Goal: Information Seeking & Learning: Find specific page/section

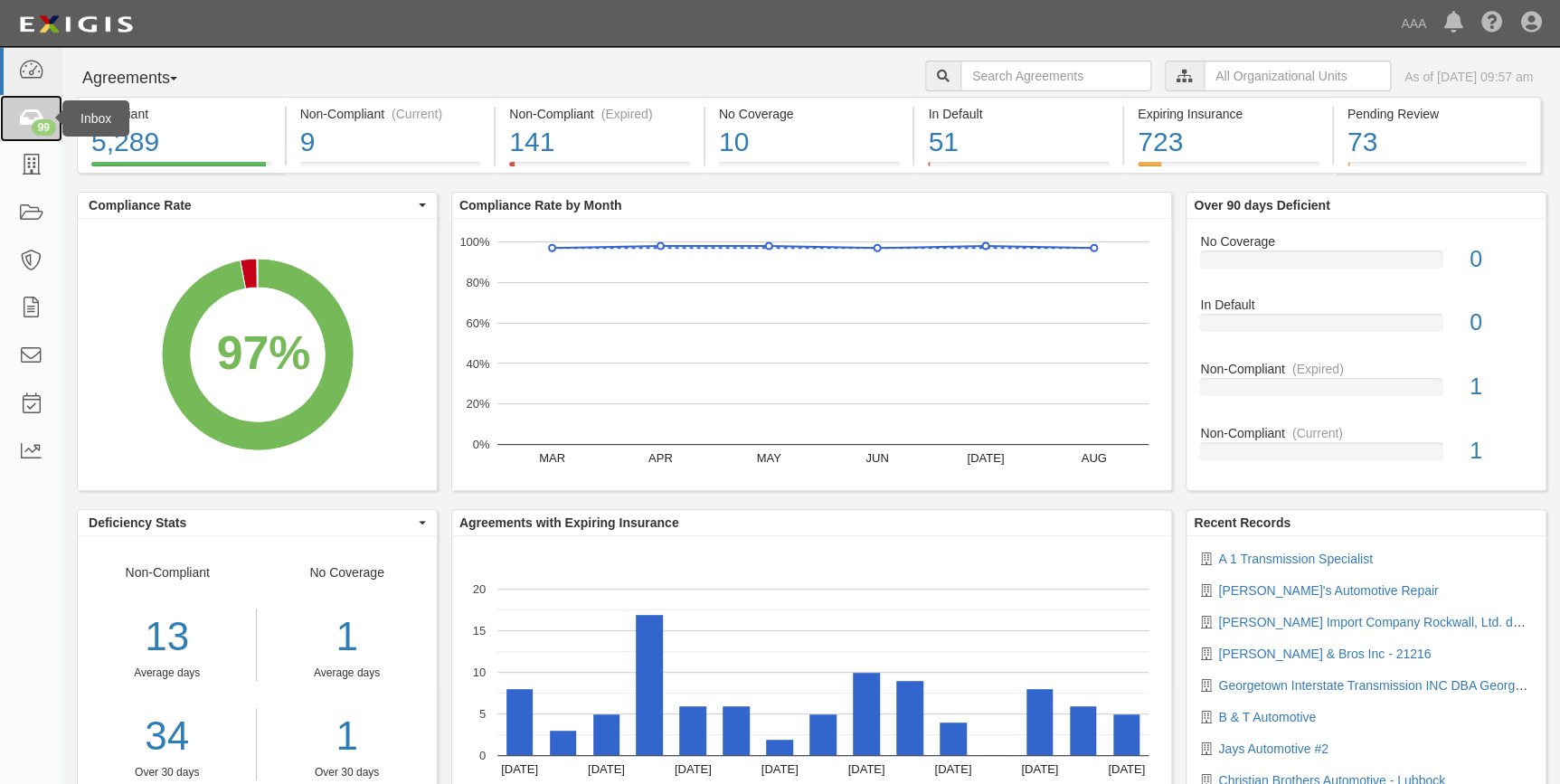
click at [22, 114] on icon at bounding box center [31, 119] width 25 height 20
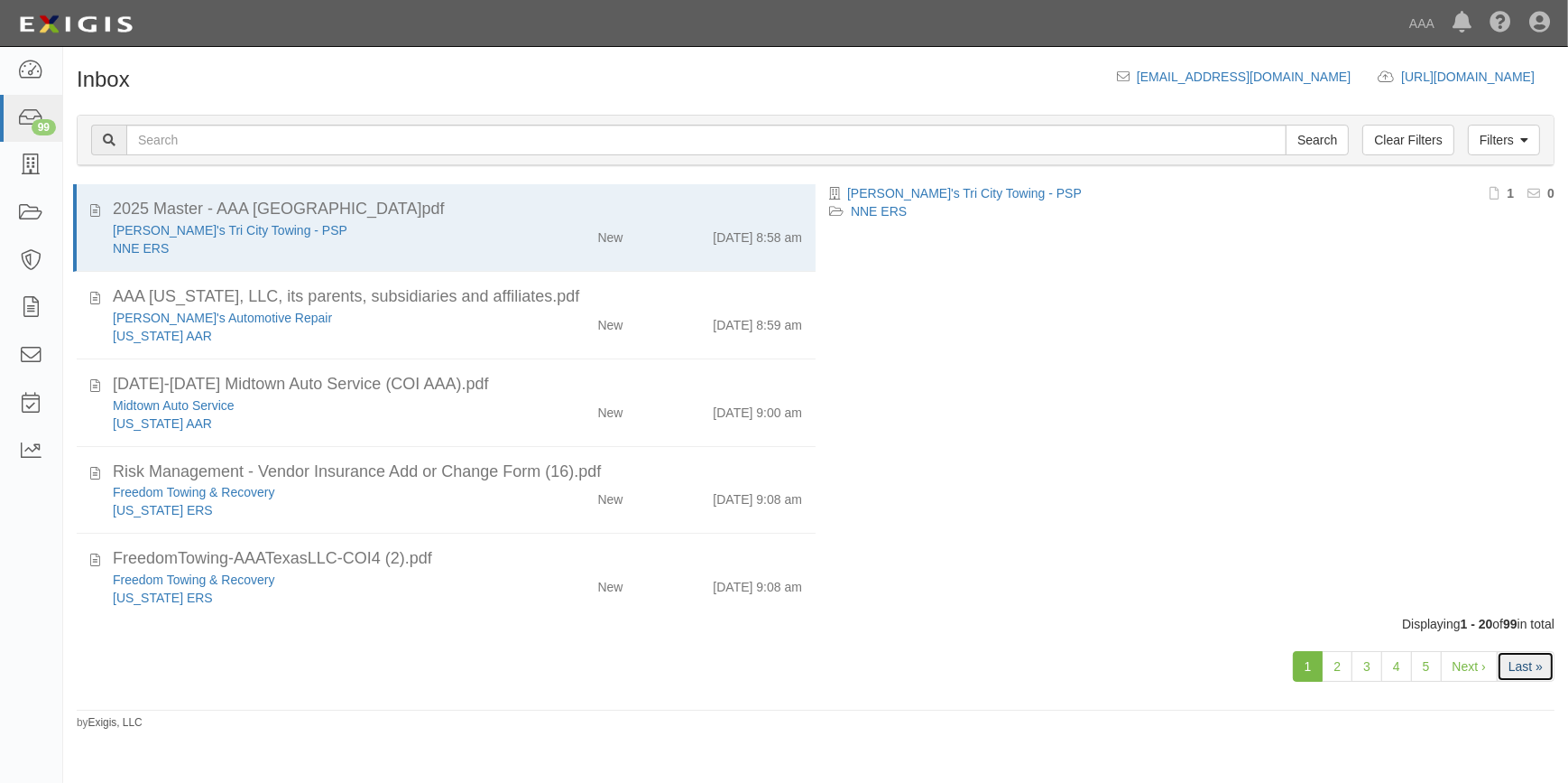
click at [1527, 672] on link "Last »" at bounding box center [1526, 667] width 58 height 31
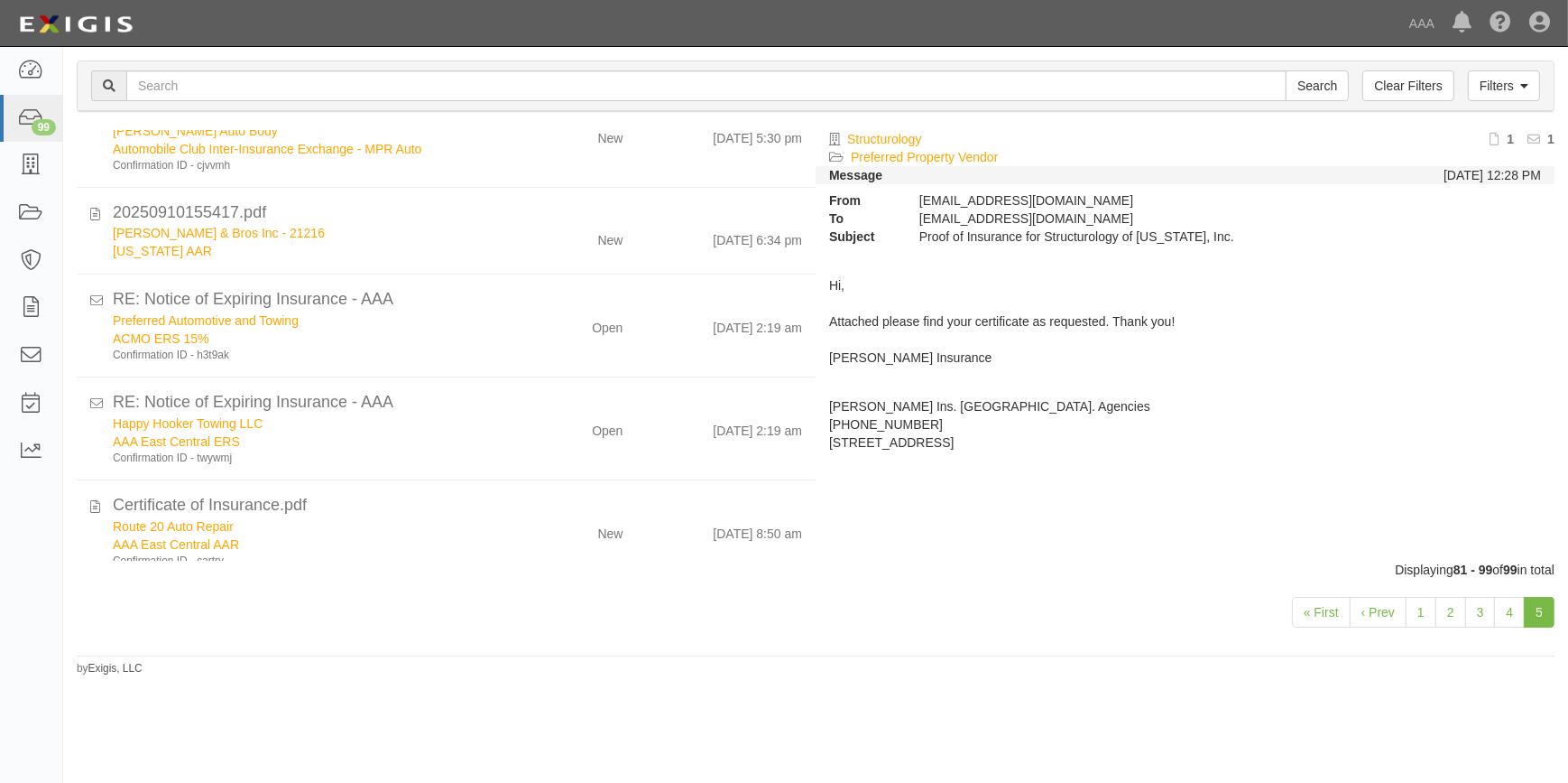
scroll to position [734, 0]
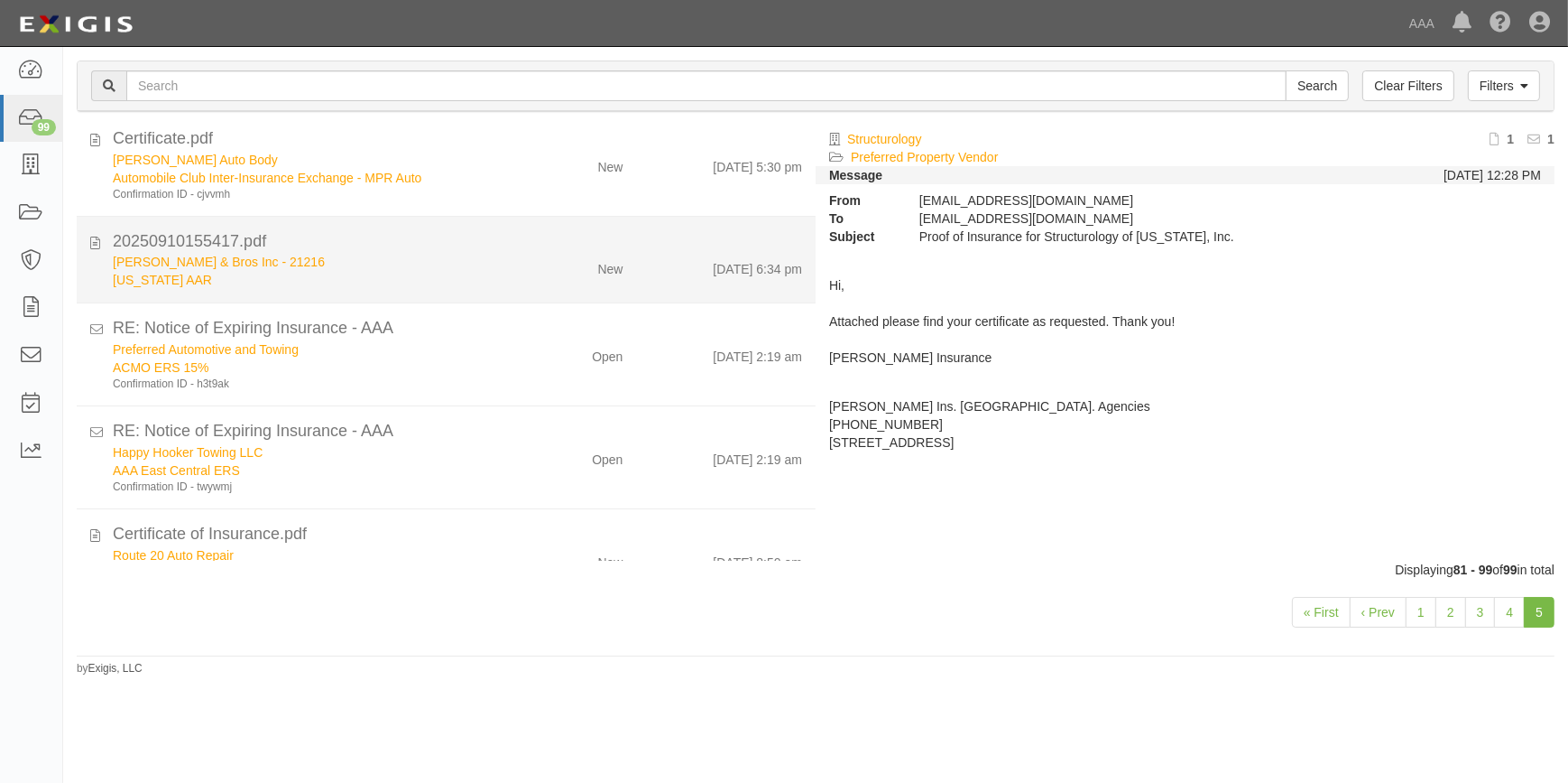
click at [388, 260] on div "[PERSON_NAME] & Bros Inc - 21216" at bounding box center [307, 262] width 391 height 18
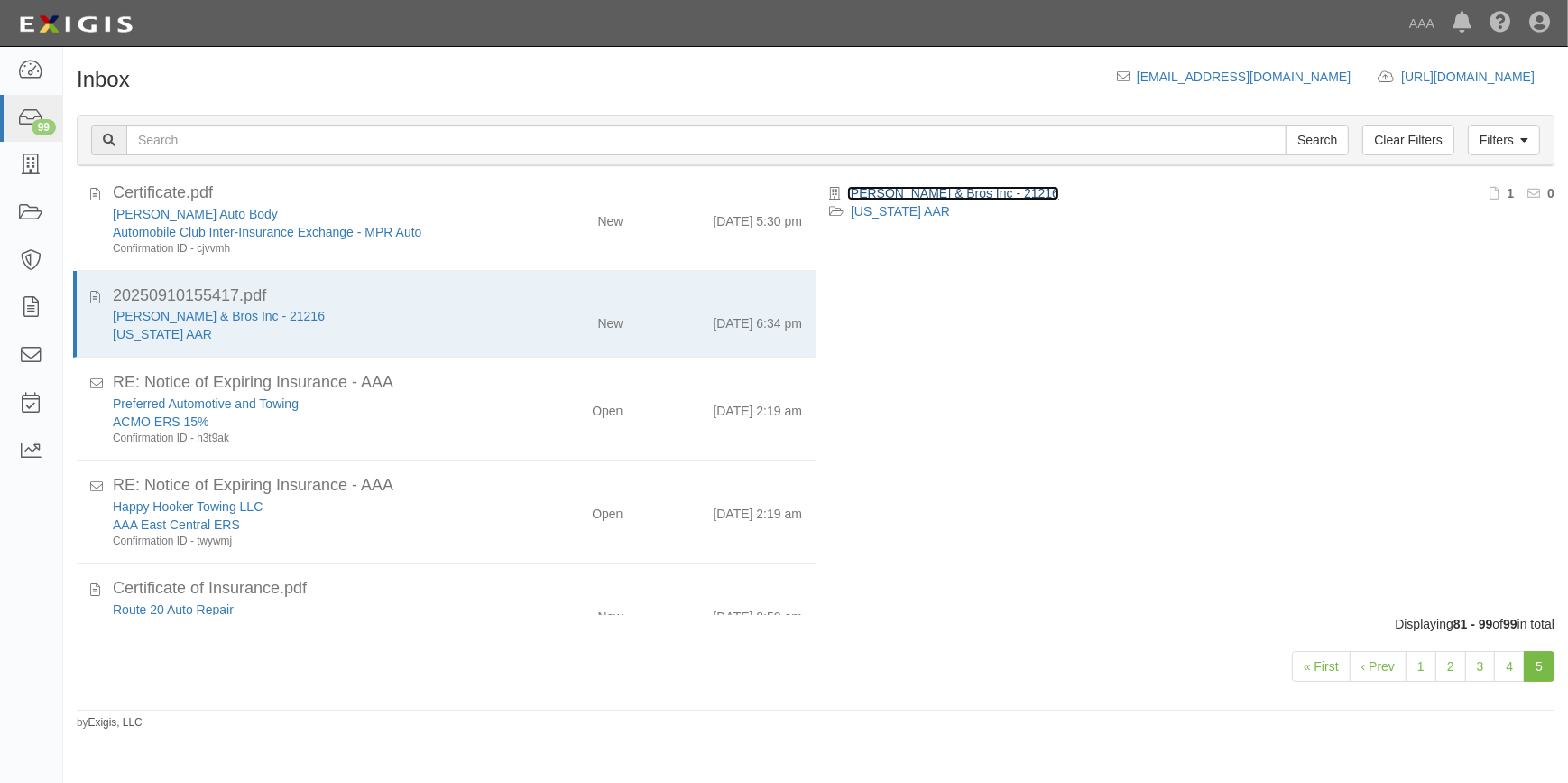
click at [961, 188] on link "[PERSON_NAME] & Bros Inc - 21216" at bounding box center [953, 193] width 212 height 15
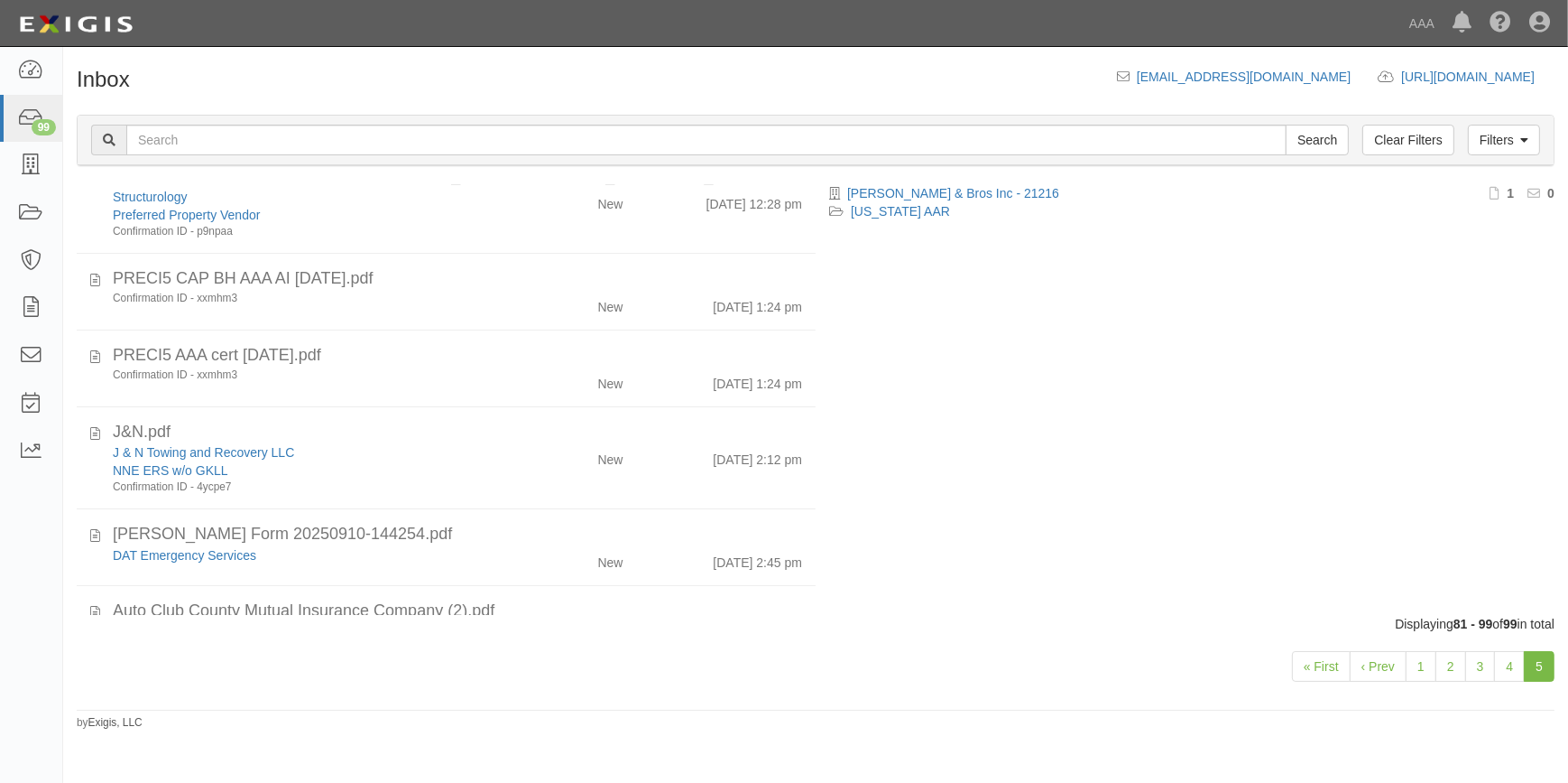
scroll to position [0, 0]
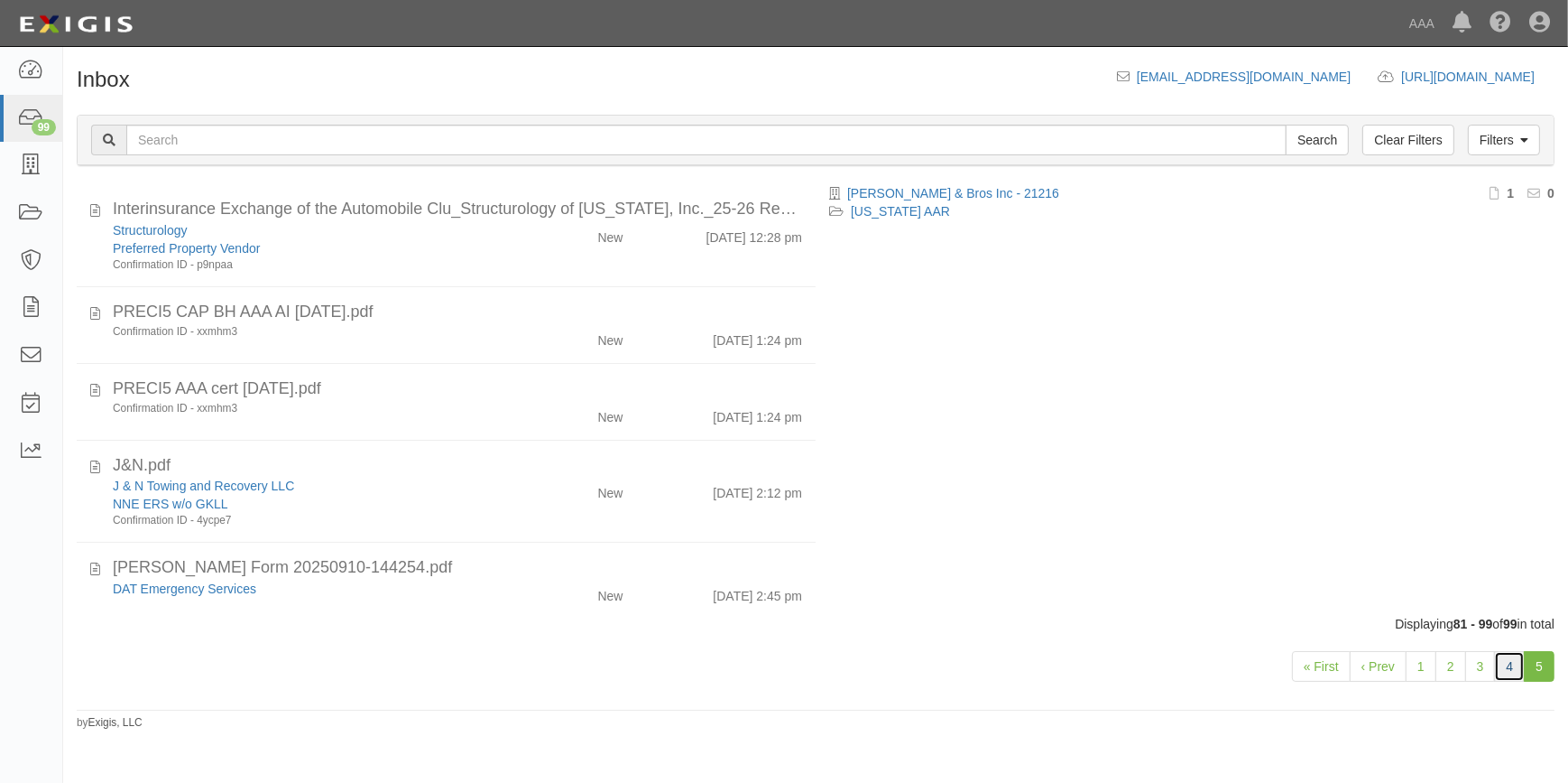
click at [1499, 676] on link "4" at bounding box center [1510, 667] width 31 height 31
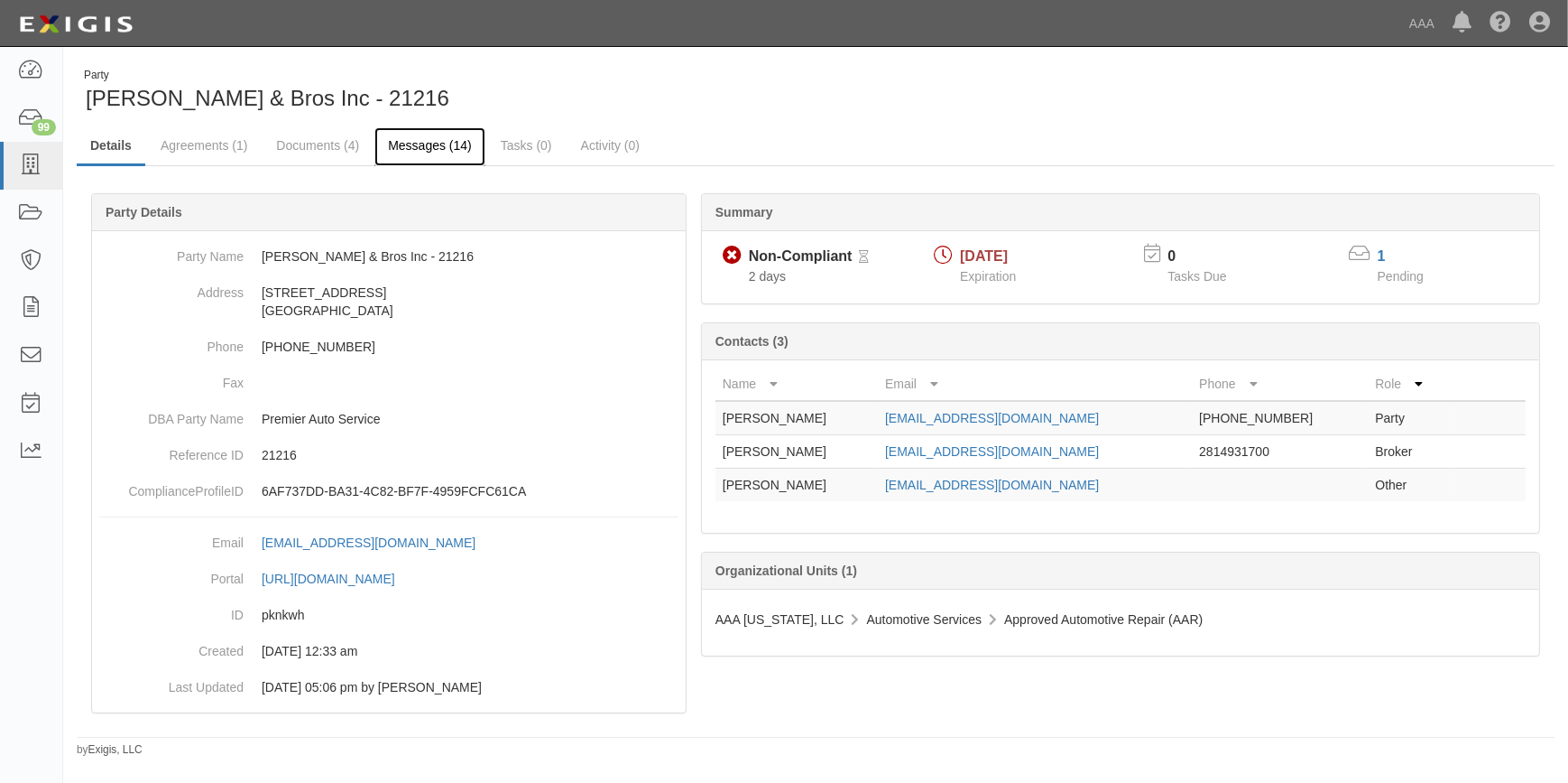
click at [410, 146] on link "Messages (14)" at bounding box center [430, 147] width 111 height 39
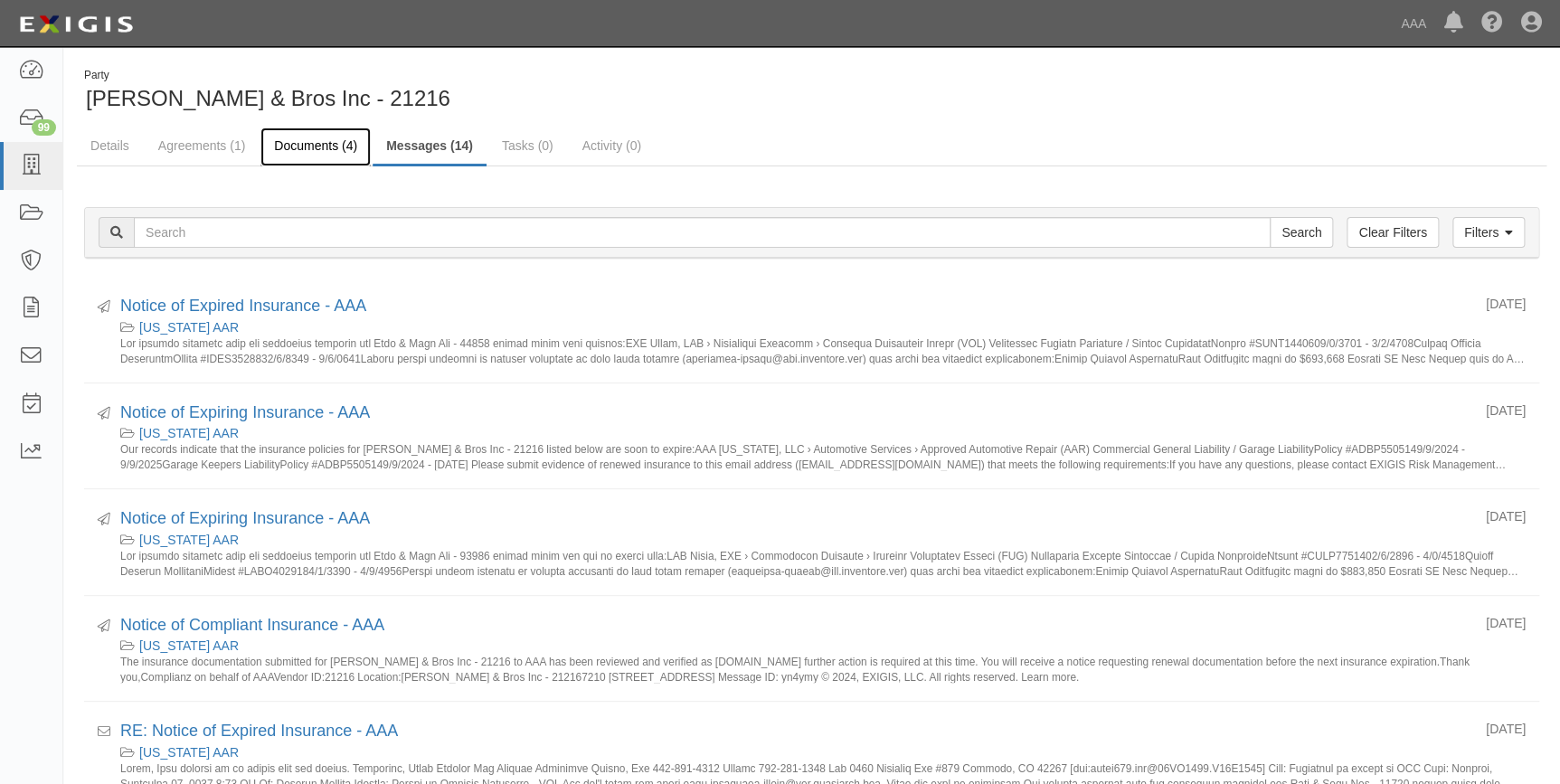
click at [334, 138] on link "Documents (4)" at bounding box center [316, 147] width 111 height 39
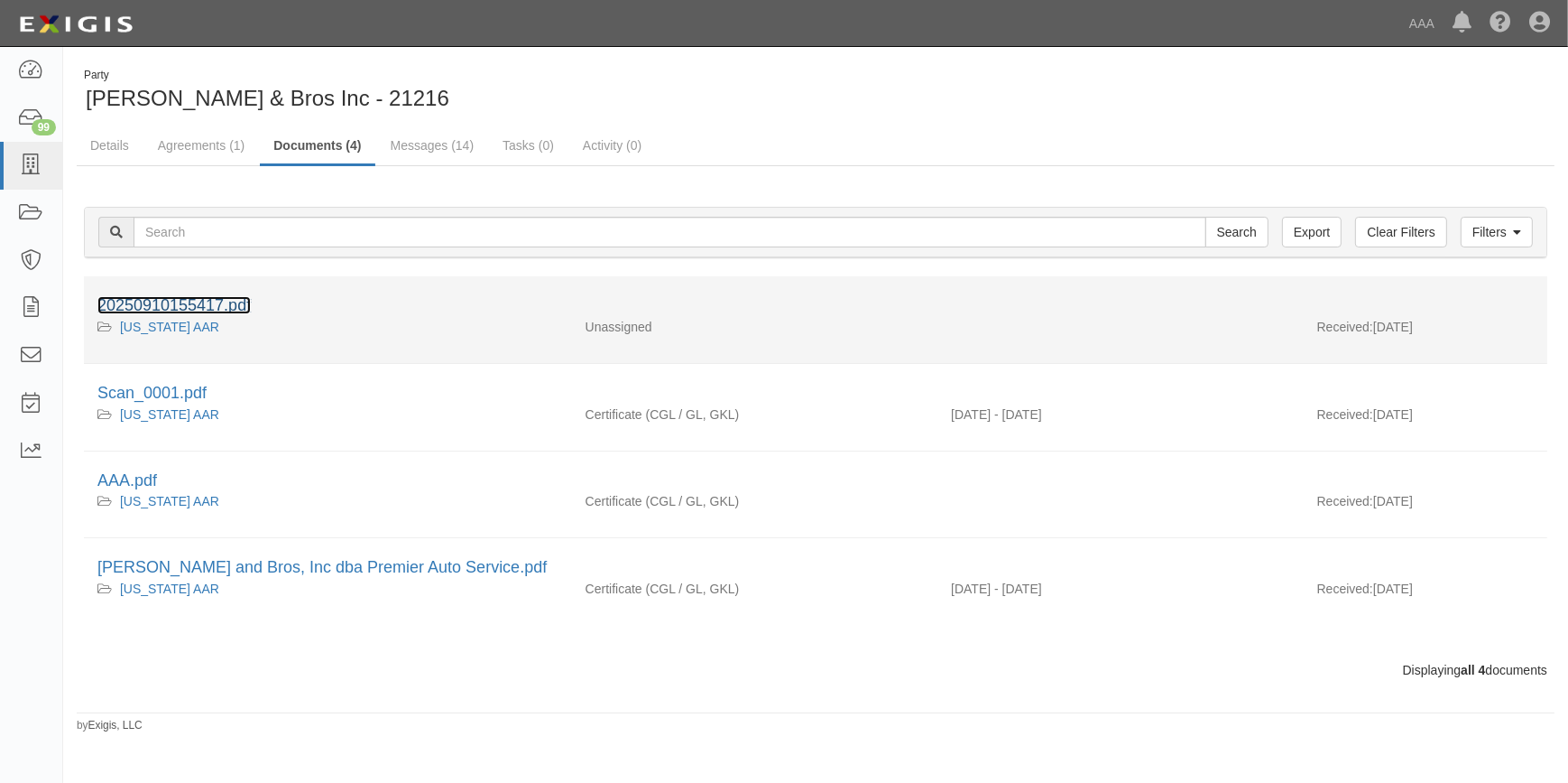
click at [214, 307] on link "20250910155417.pdf" at bounding box center [174, 305] width 153 height 18
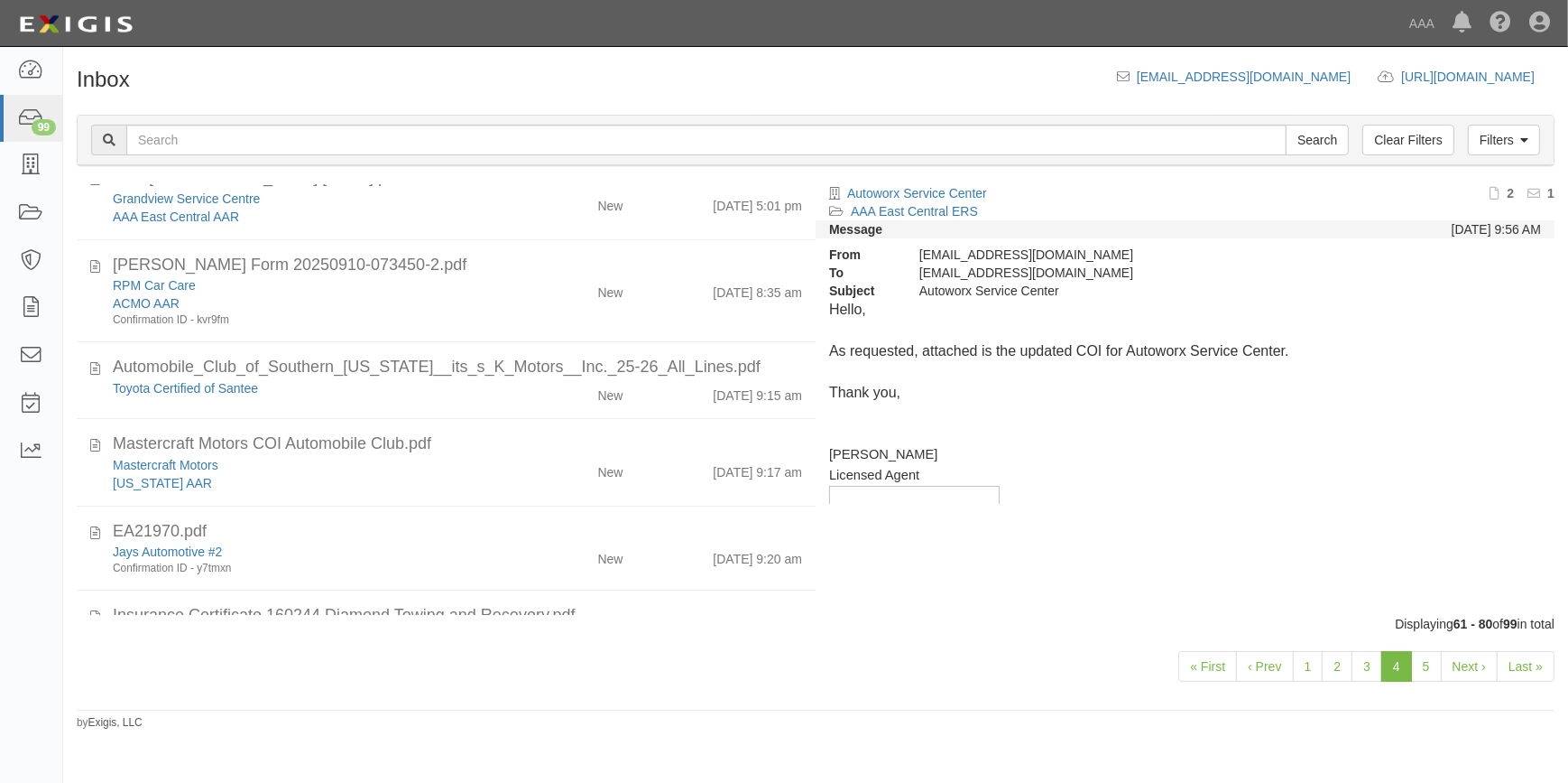
scroll to position [1204, 0]
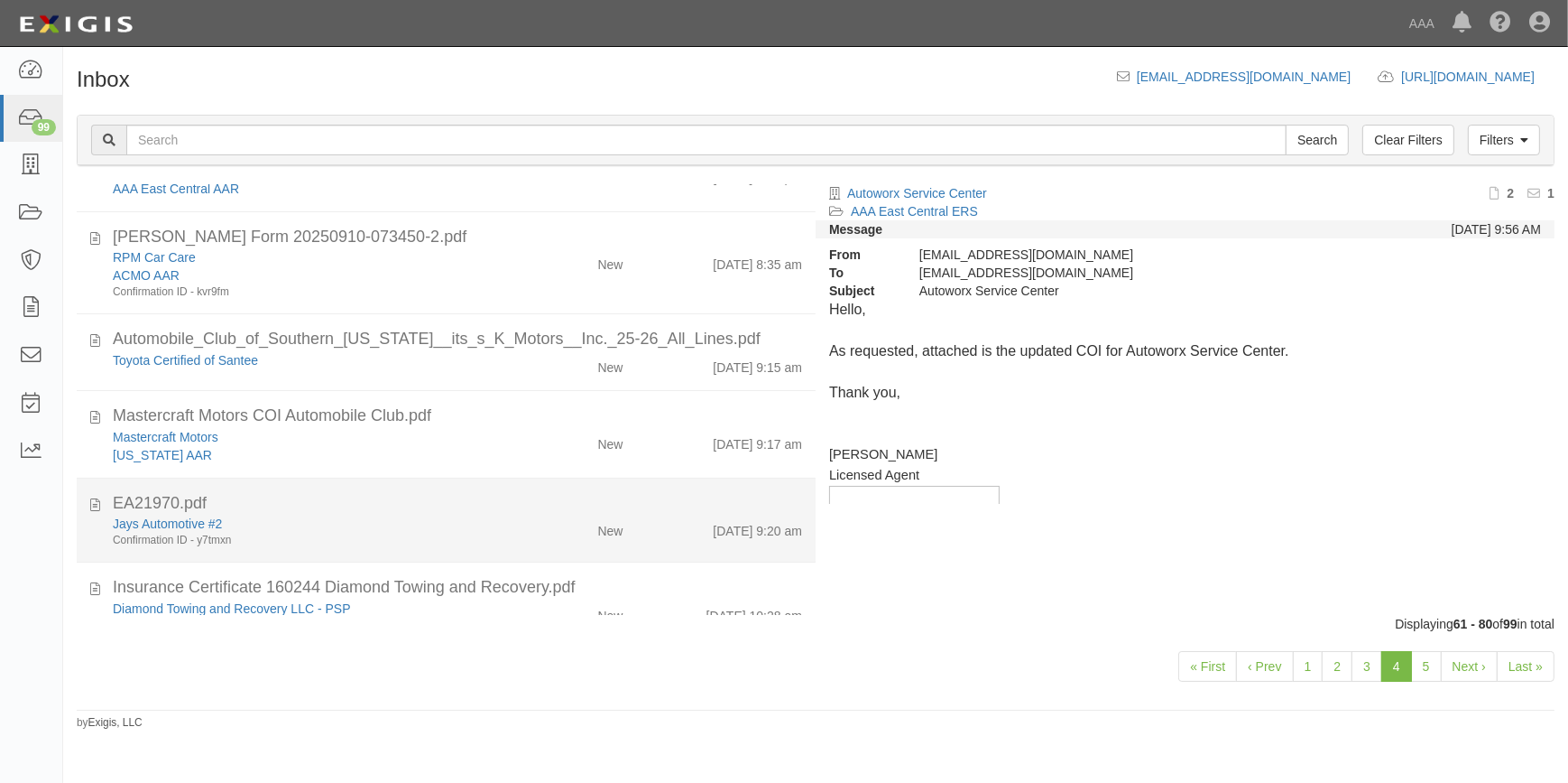
click at [468, 540] on div "Confirmation ID - y7tmxn" at bounding box center [307, 540] width 391 height 16
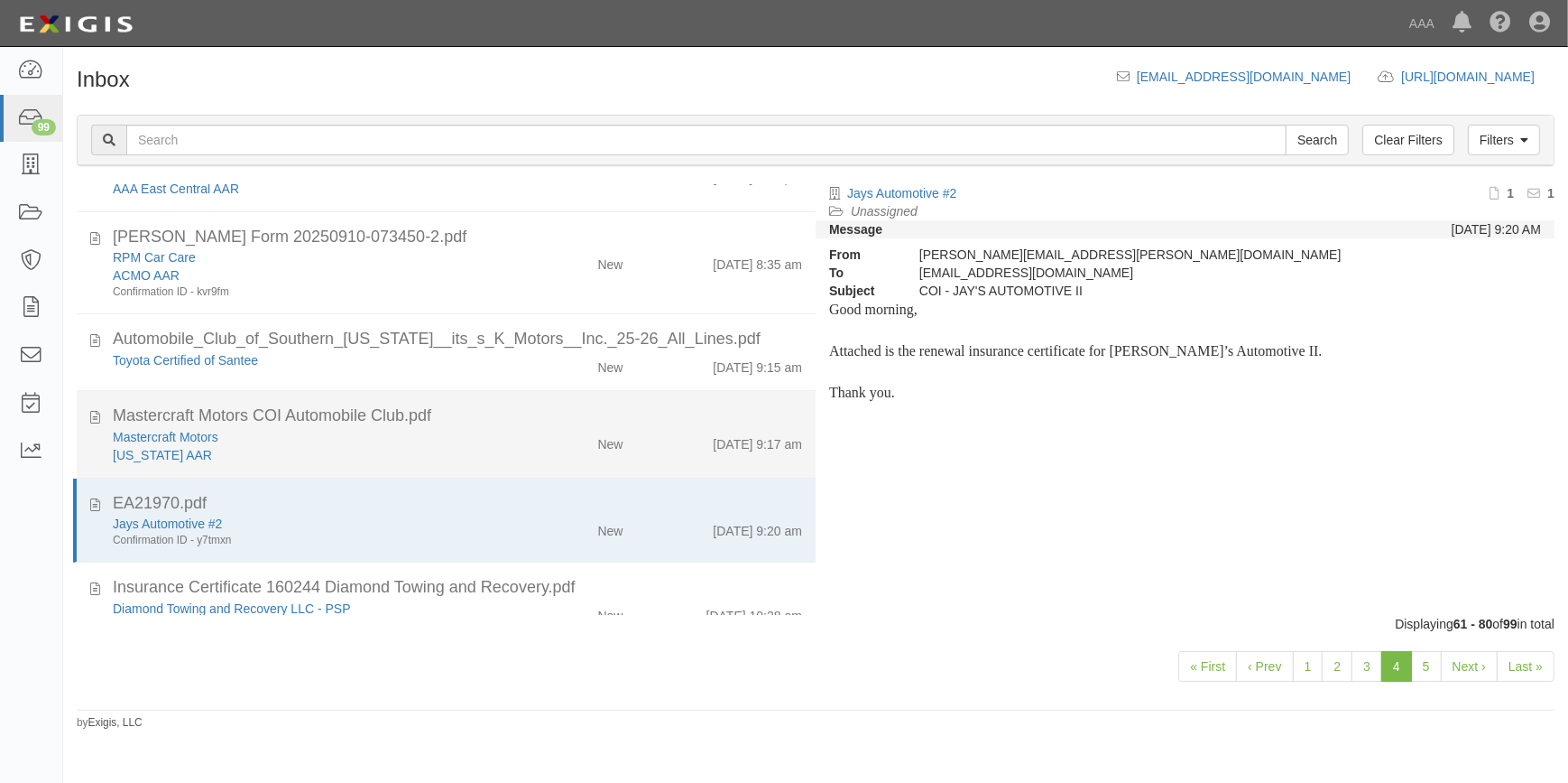
click at [432, 446] on div "California AAR" at bounding box center [307, 455] width 391 height 18
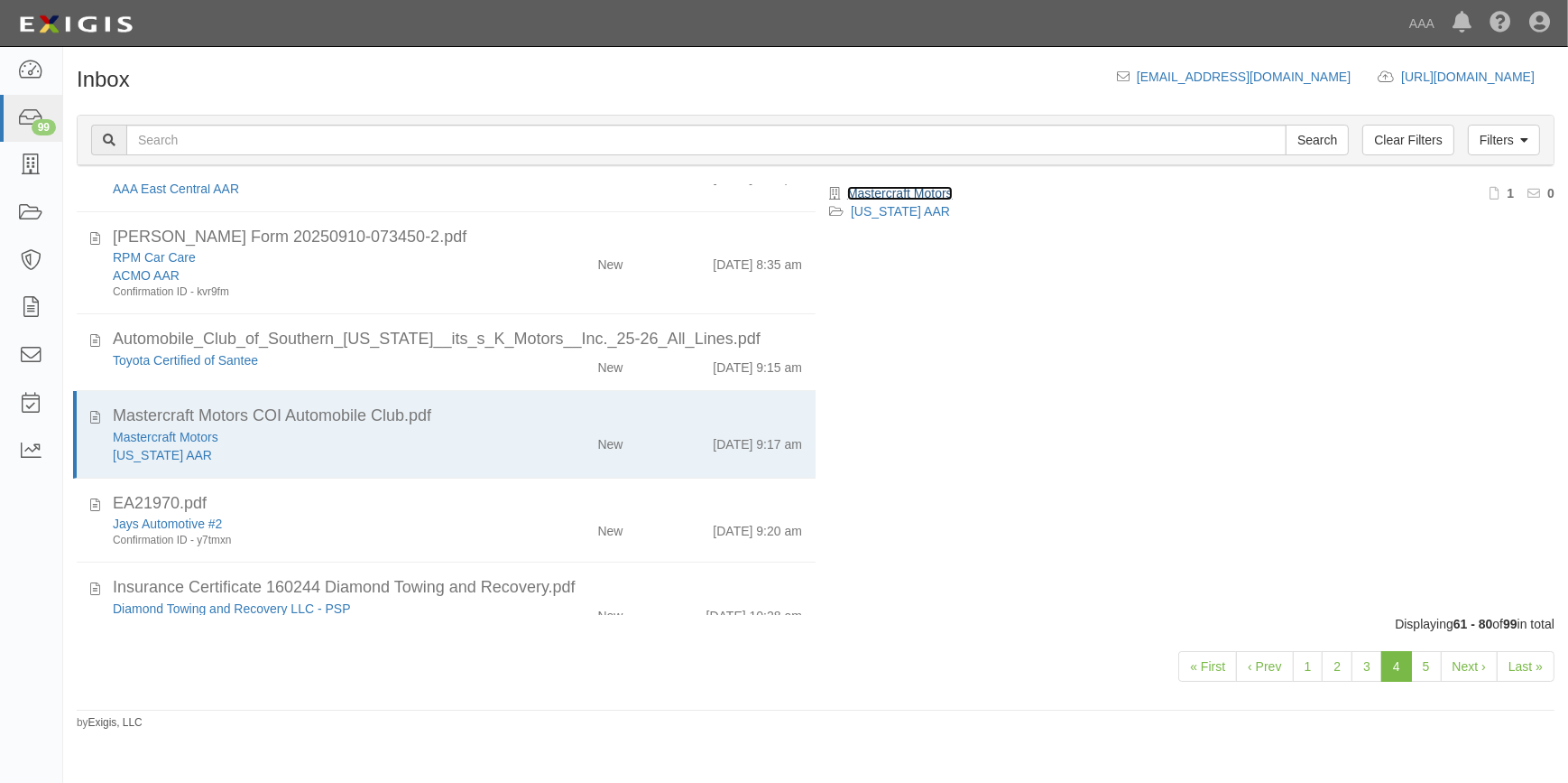
click at [900, 191] on link "Mastercraft Motors" at bounding box center [900, 193] width 106 height 15
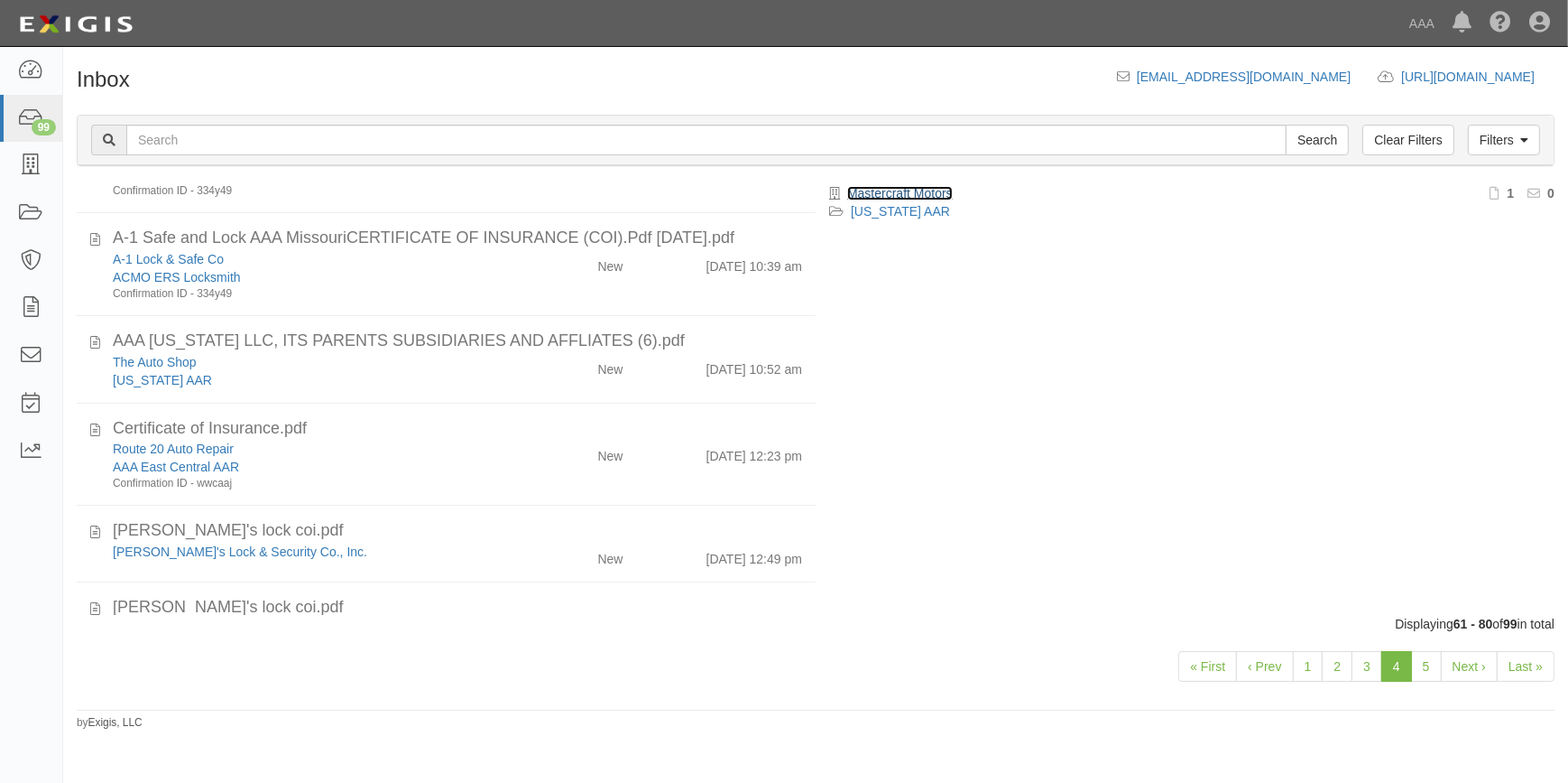
scroll to position [347, 0]
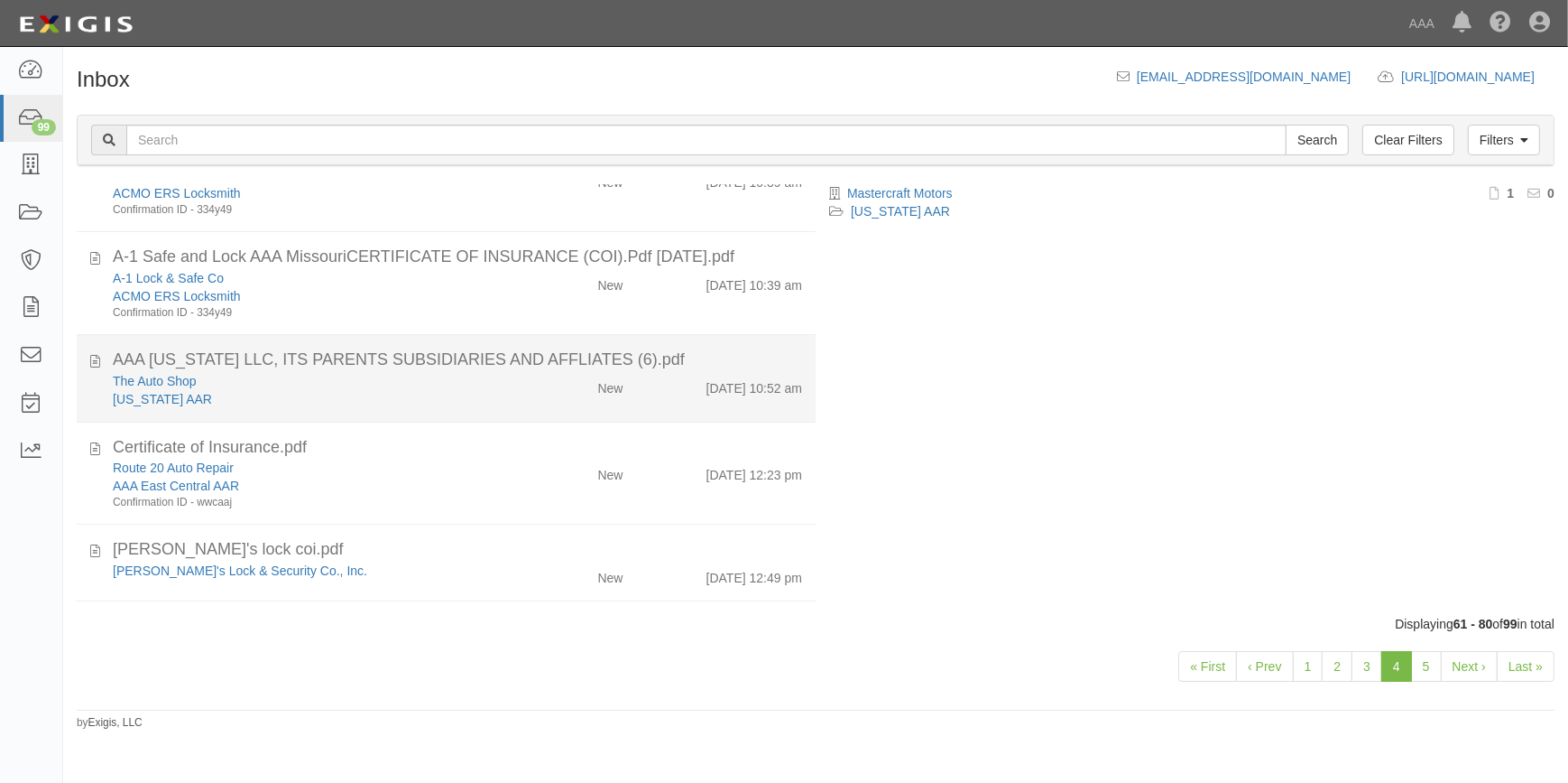
click at [457, 373] on div "The Auto Shop" at bounding box center [307, 380] width 391 height 18
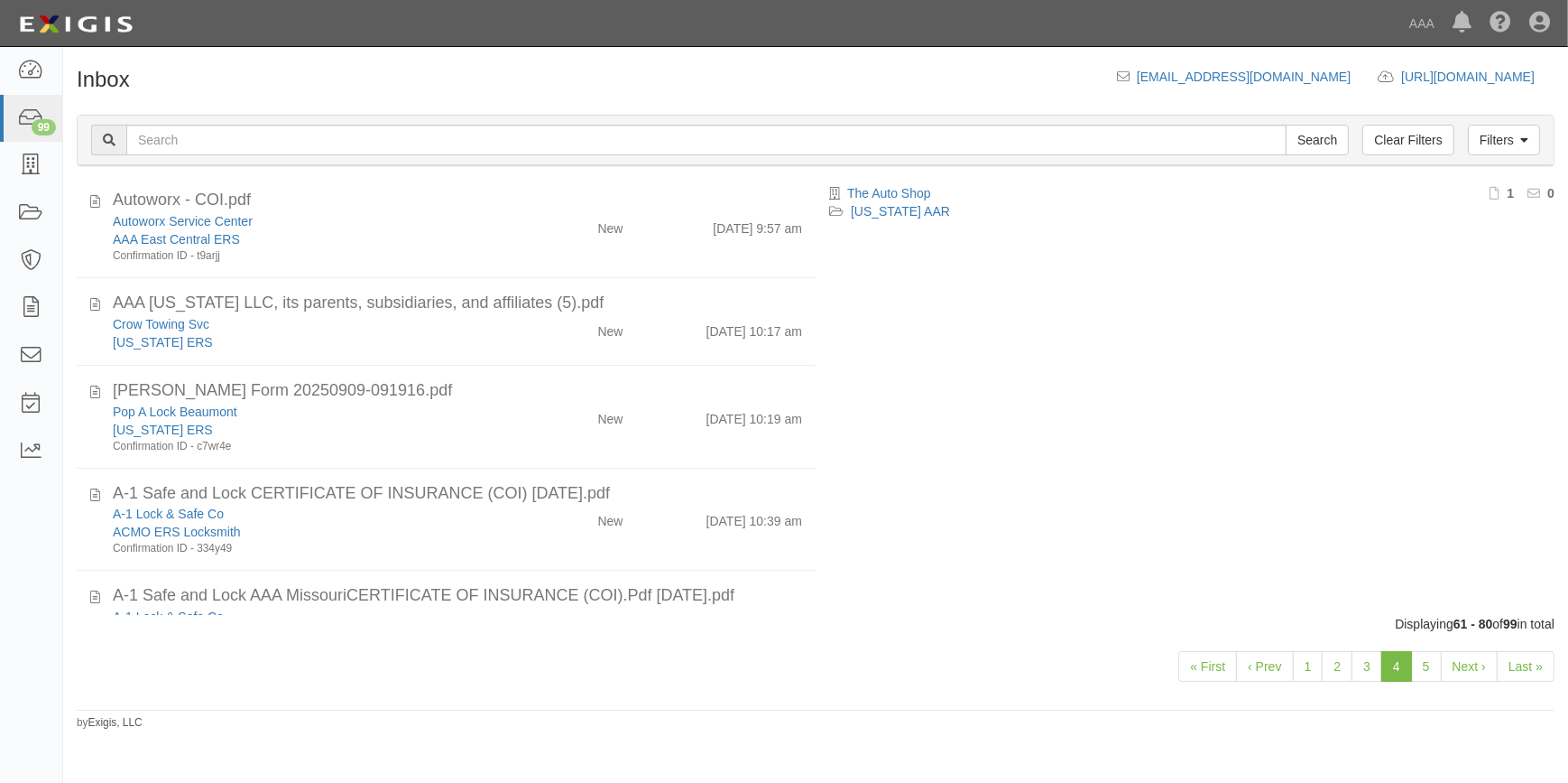
scroll to position [0, 0]
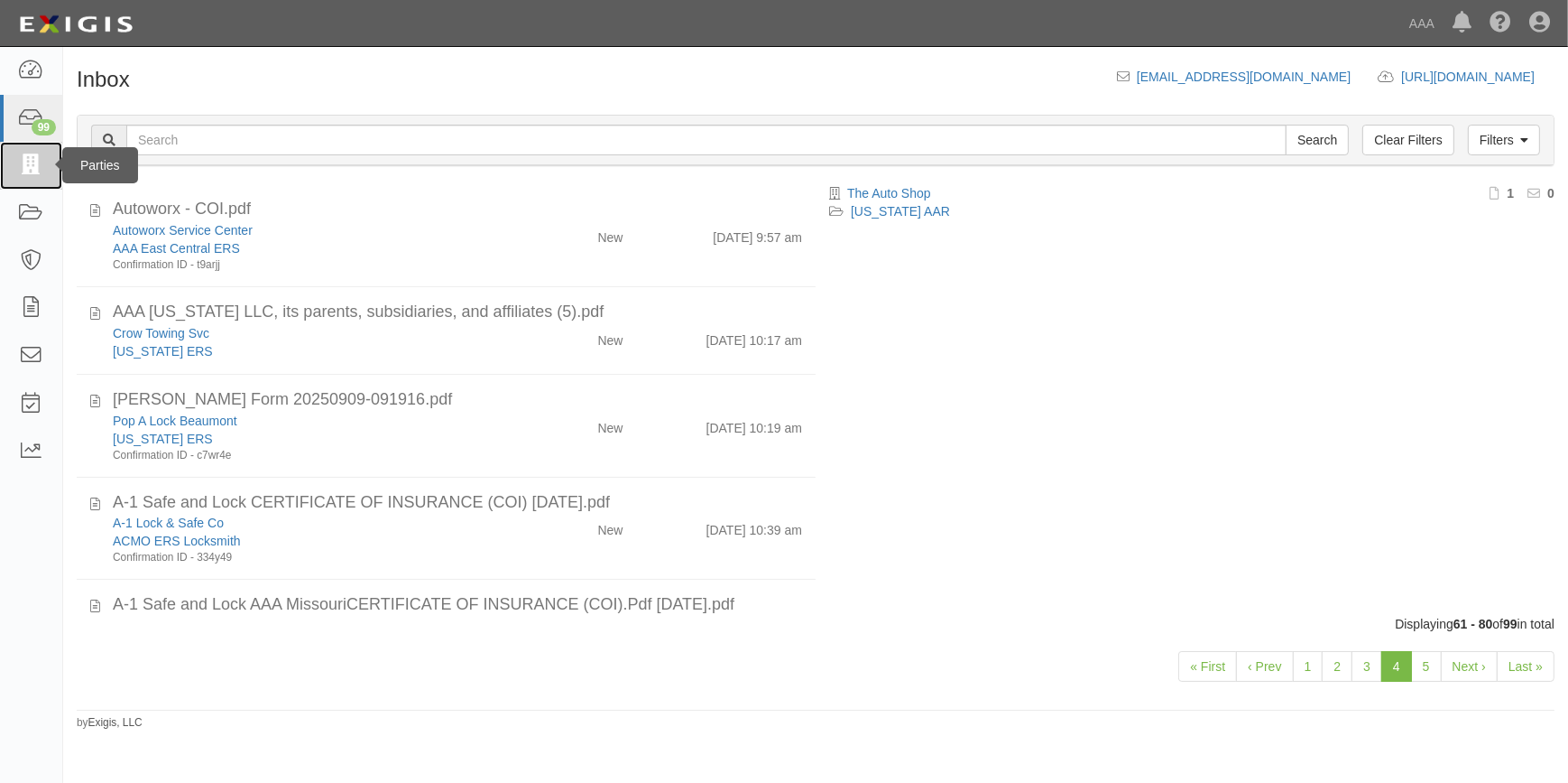
click at [40, 170] on icon at bounding box center [31, 165] width 25 height 20
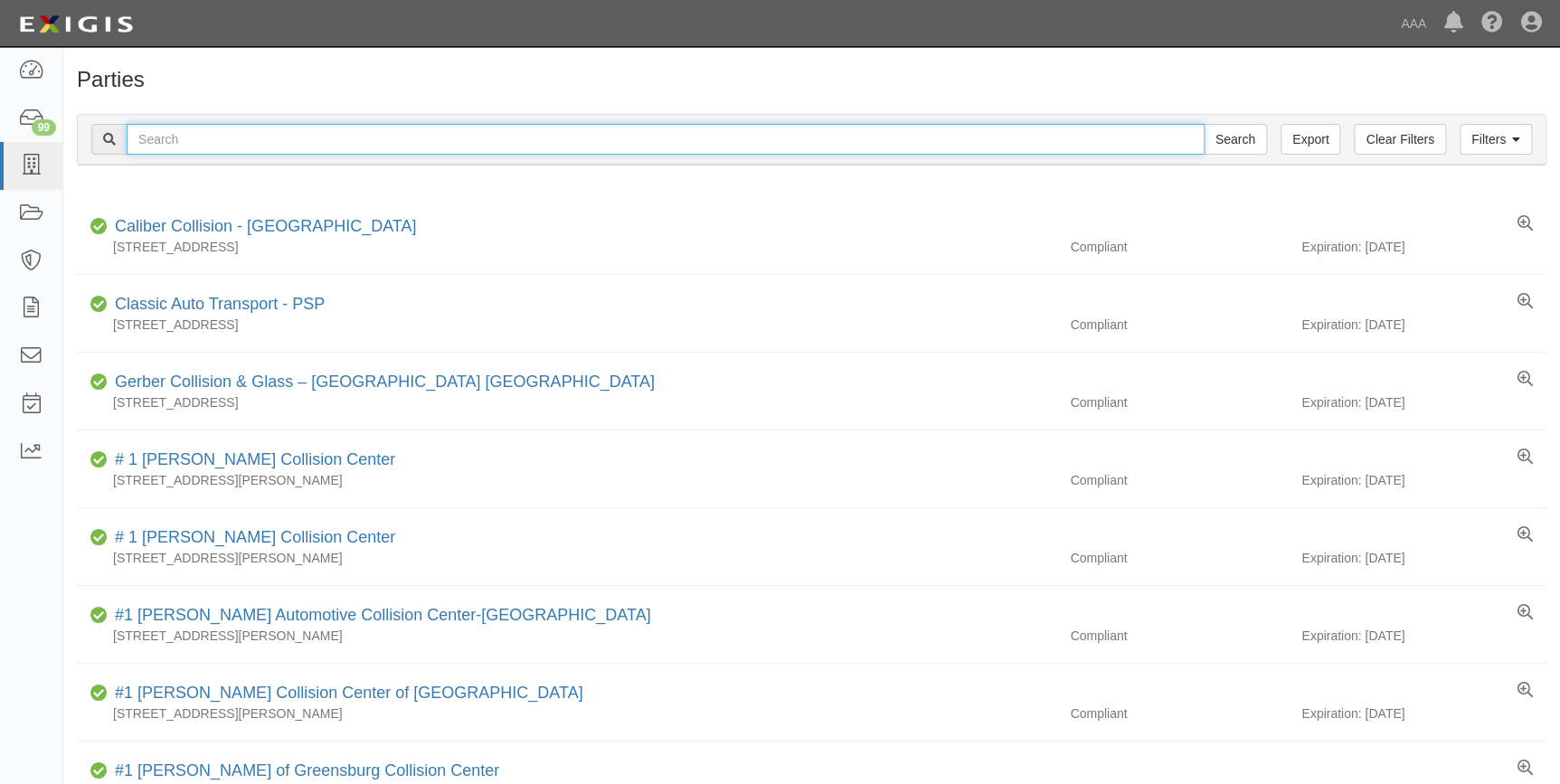
click at [270, 137] on input "text" at bounding box center [665, 139] width 1078 height 31
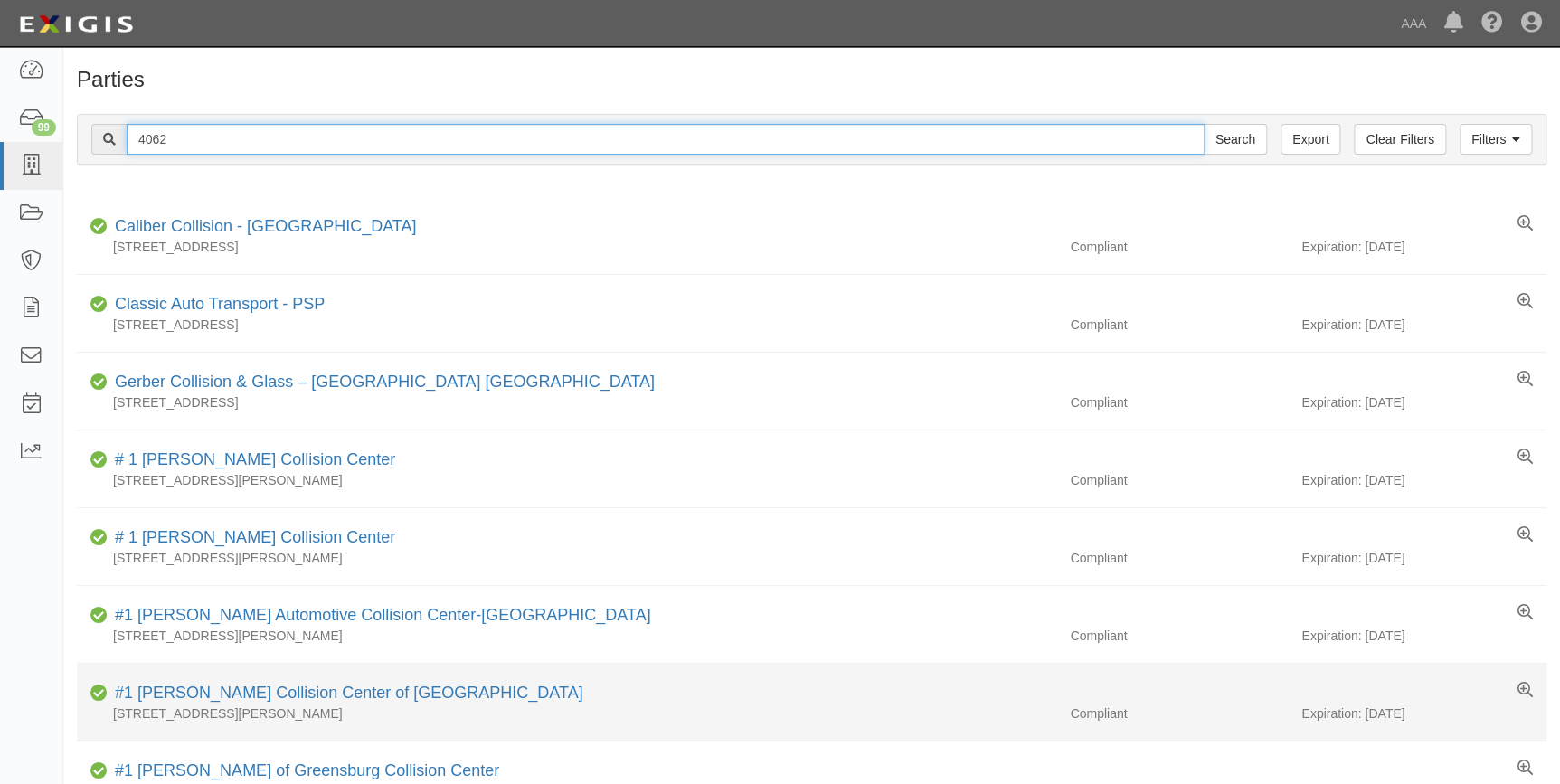
type input "4062"
click at [1203, 123] on input "Search" at bounding box center [1234, 139] width 63 height 31
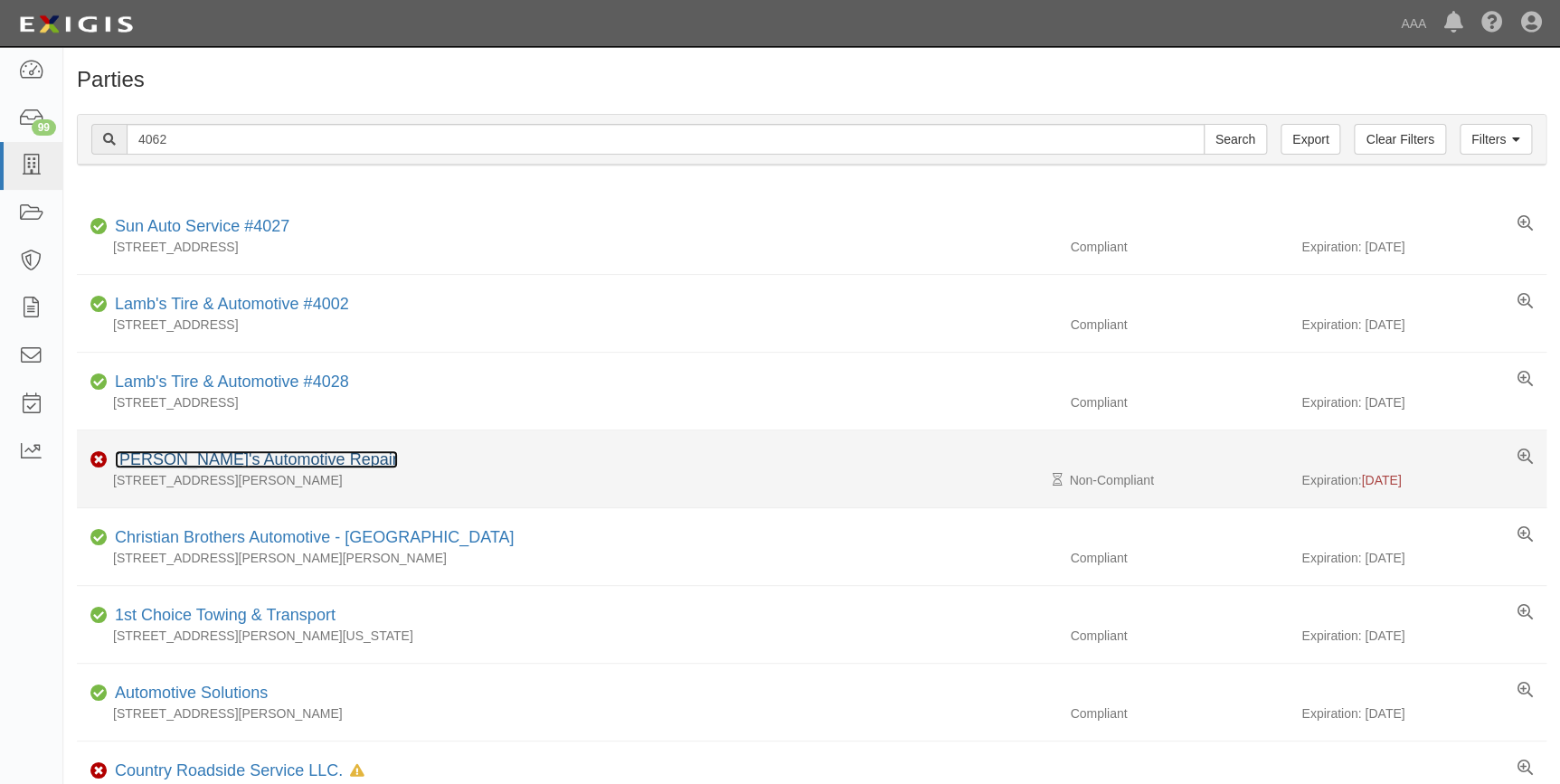
click at [183, 461] on link "Jeffrey's Automotive Repair" at bounding box center [256, 459] width 283 height 18
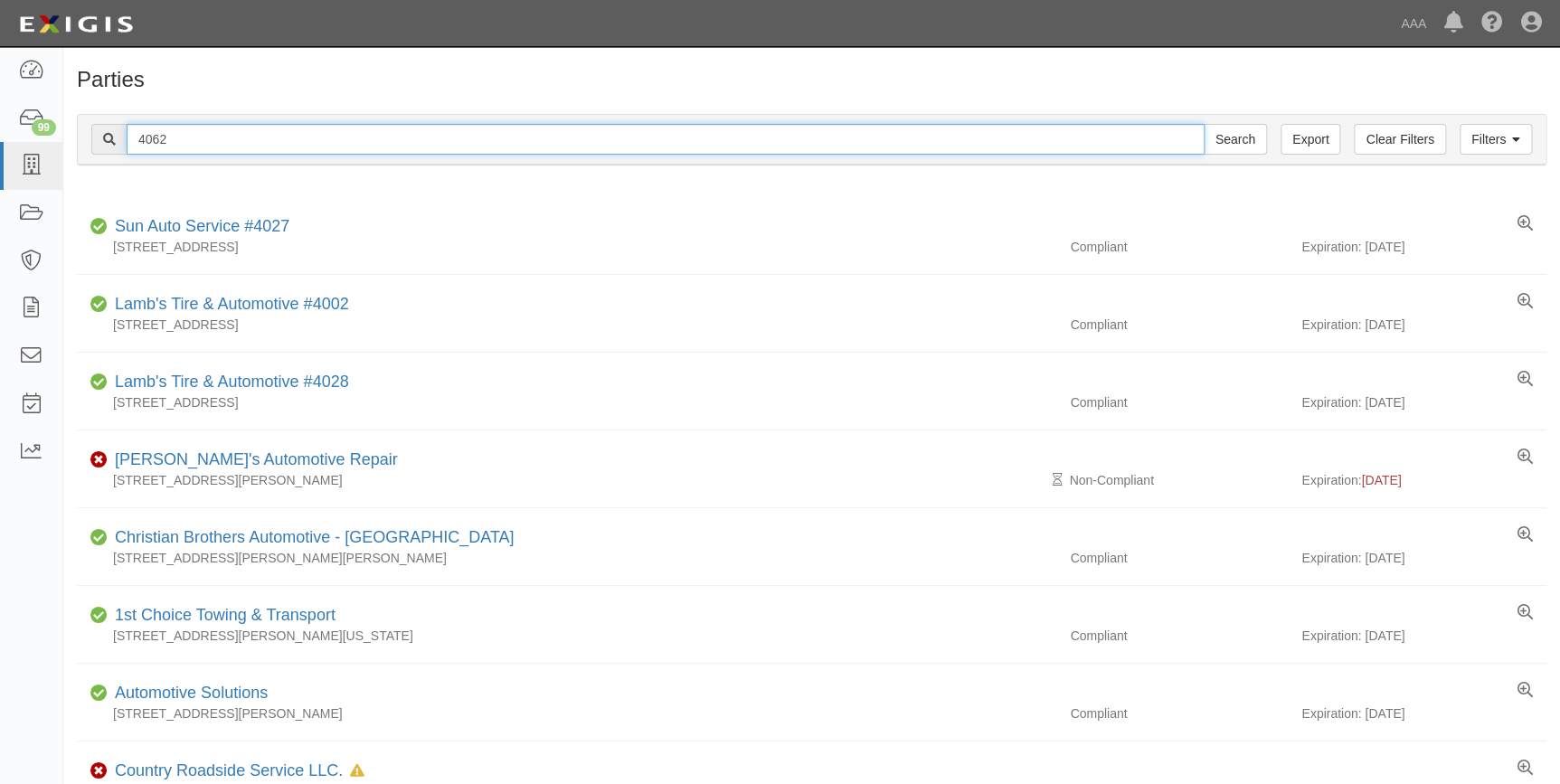
drag, startPoint x: 204, startPoint y: 138, endPoint x: 102, endPoint y: 172, distance: 107.5
click at [101, 153] on div "4062 Search" at bounding box center [679, 139] width 1176 height 31
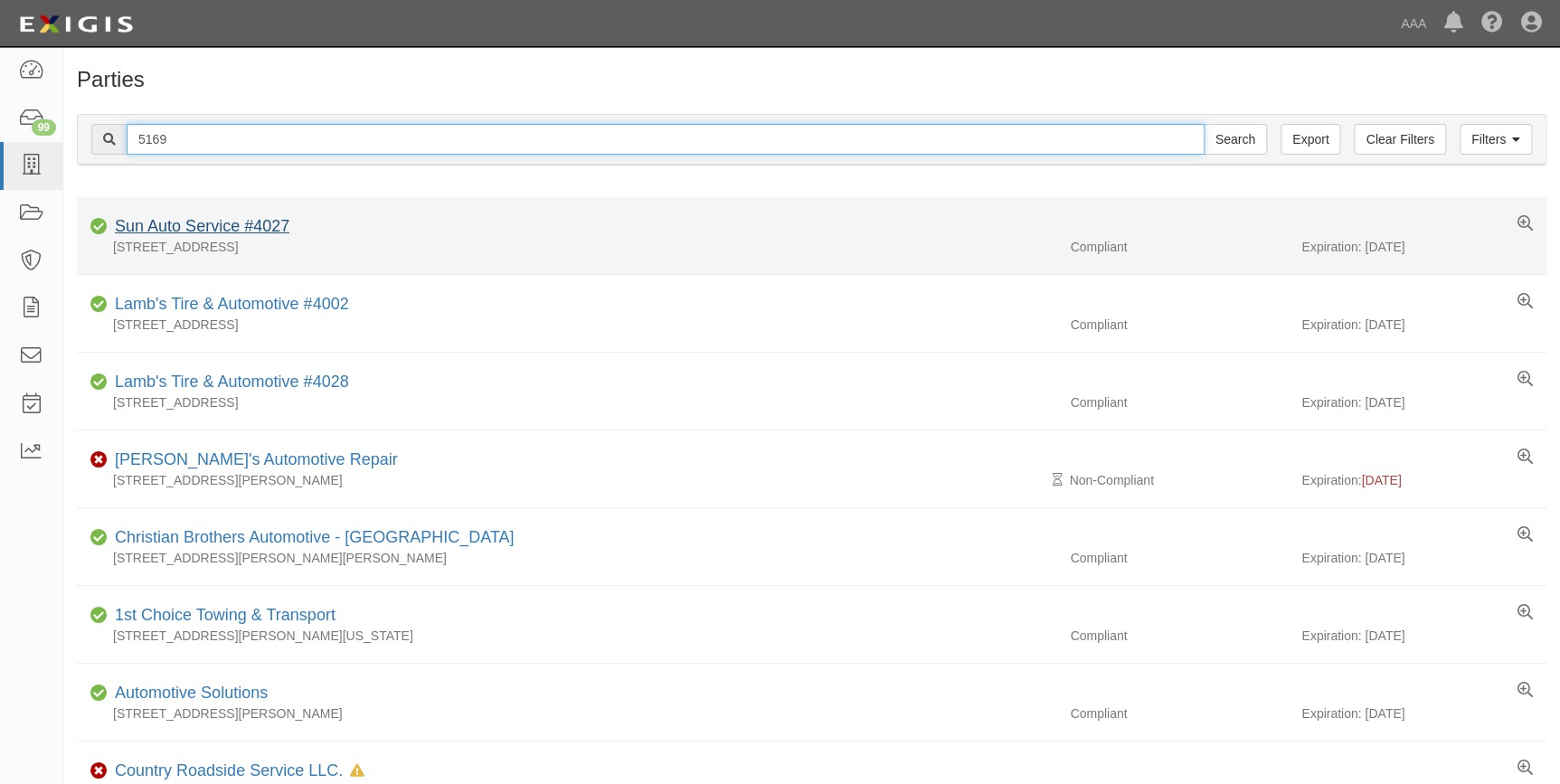
type input "5169"
click at [1203, 123] on input "Search" at bounding box center [1234, 139] width 63 height 31
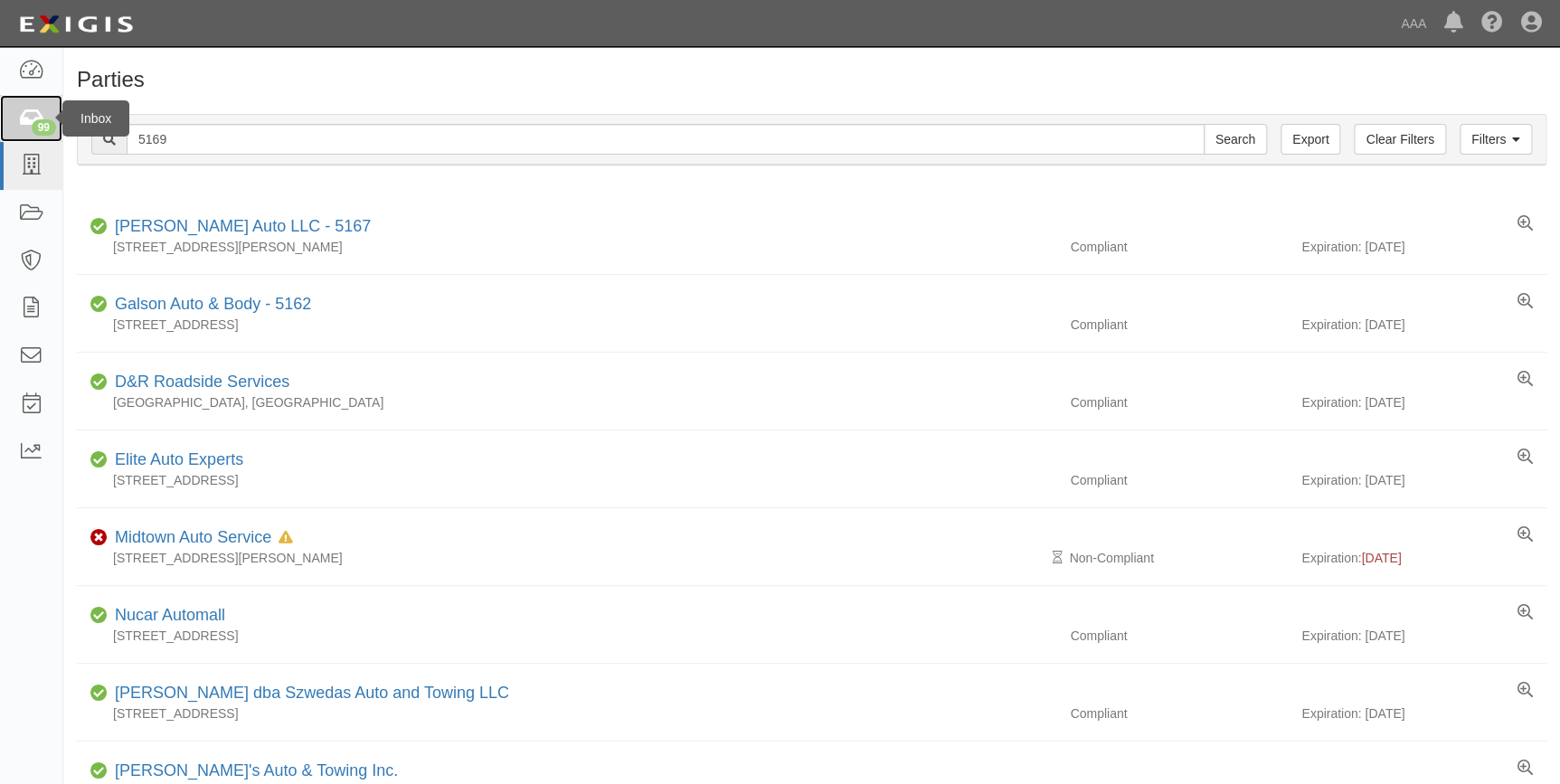
click at [27, 123] on icon at bounding box center [31, 119] width 25 height 20
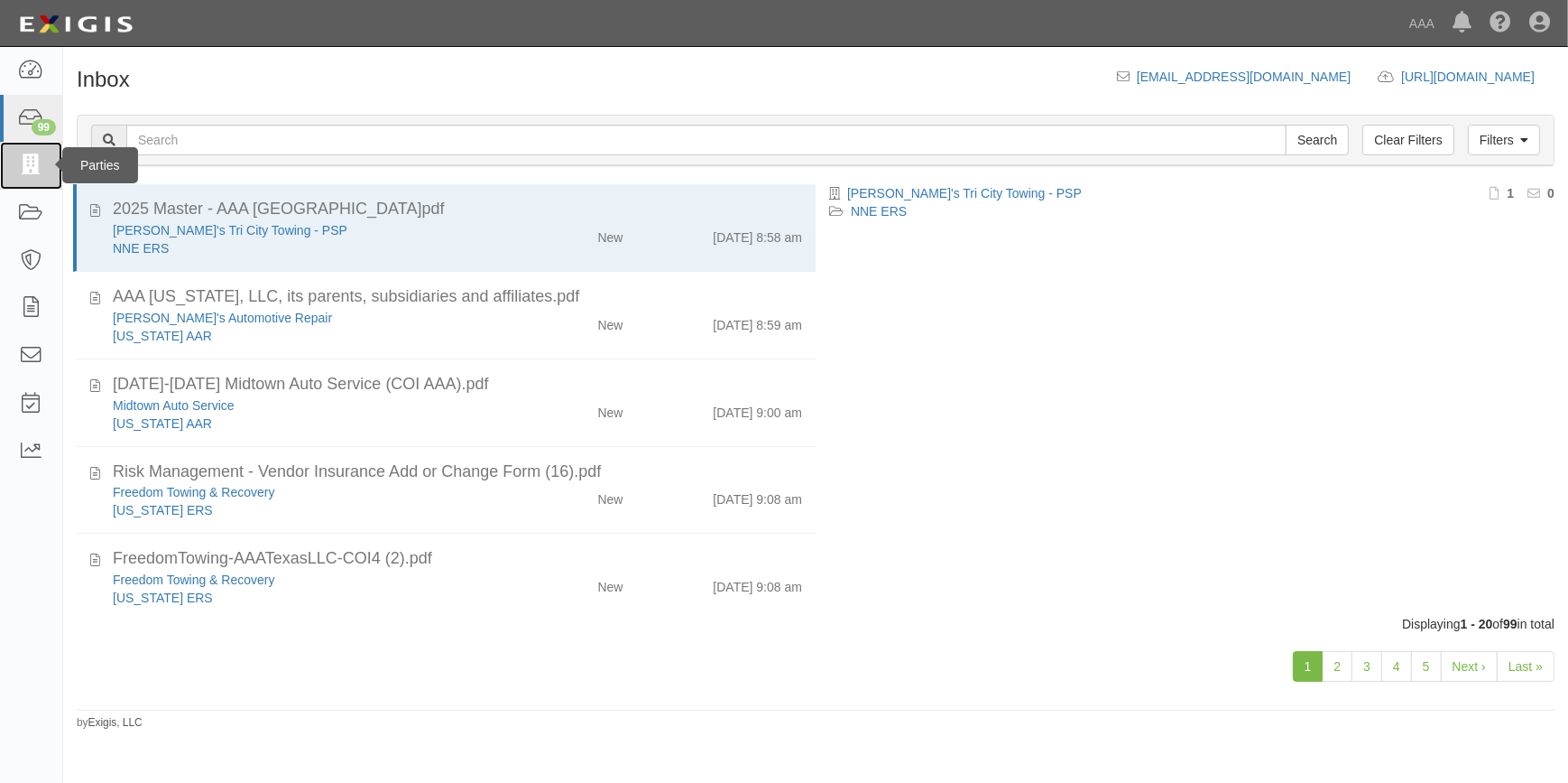
click at [19, 175] on icon at bounding box center [31, 165] width 25 height 20
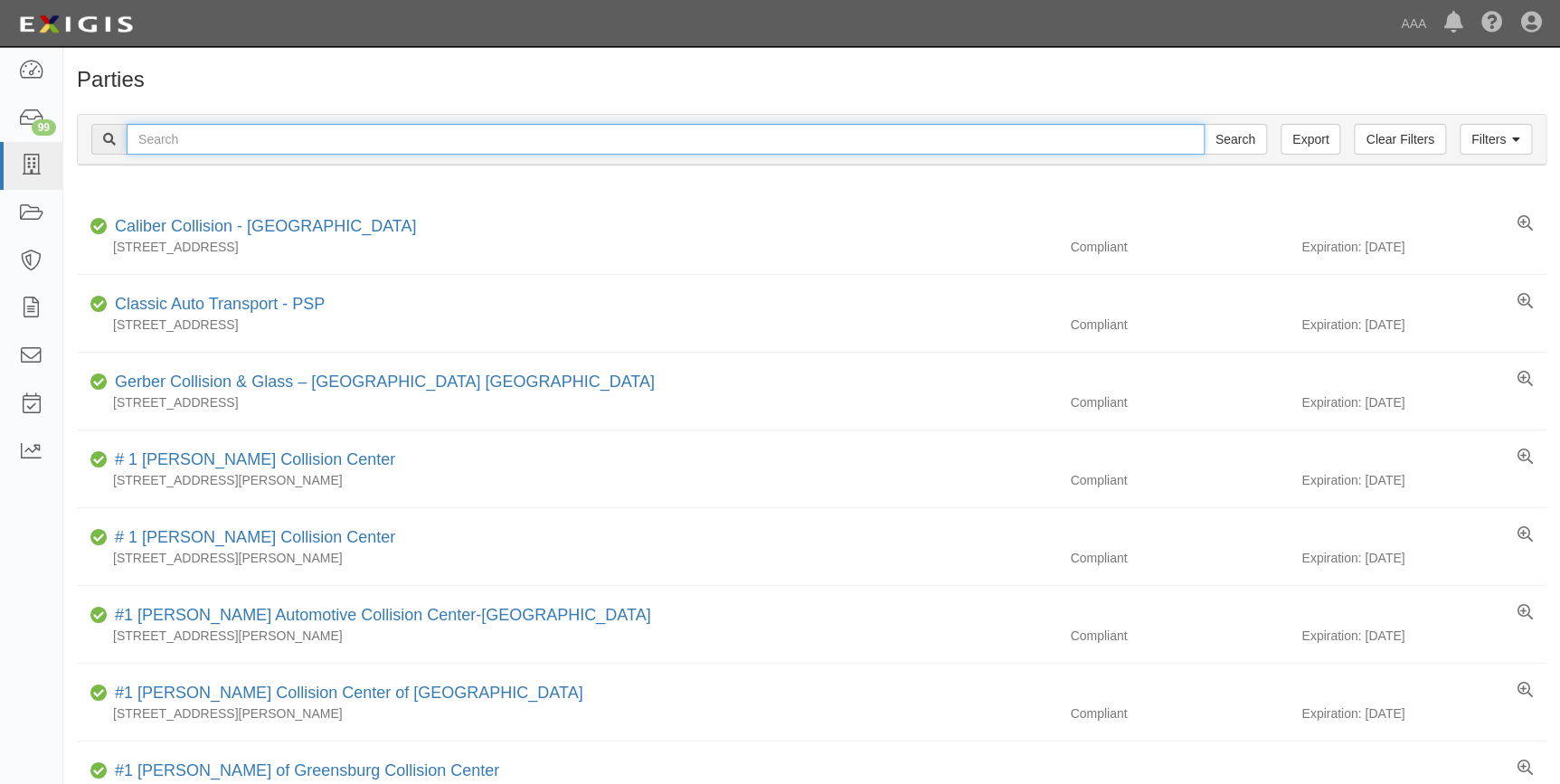
click at [338, 144] on input "text" at bounding box center [665, 139] width 1078 height 31
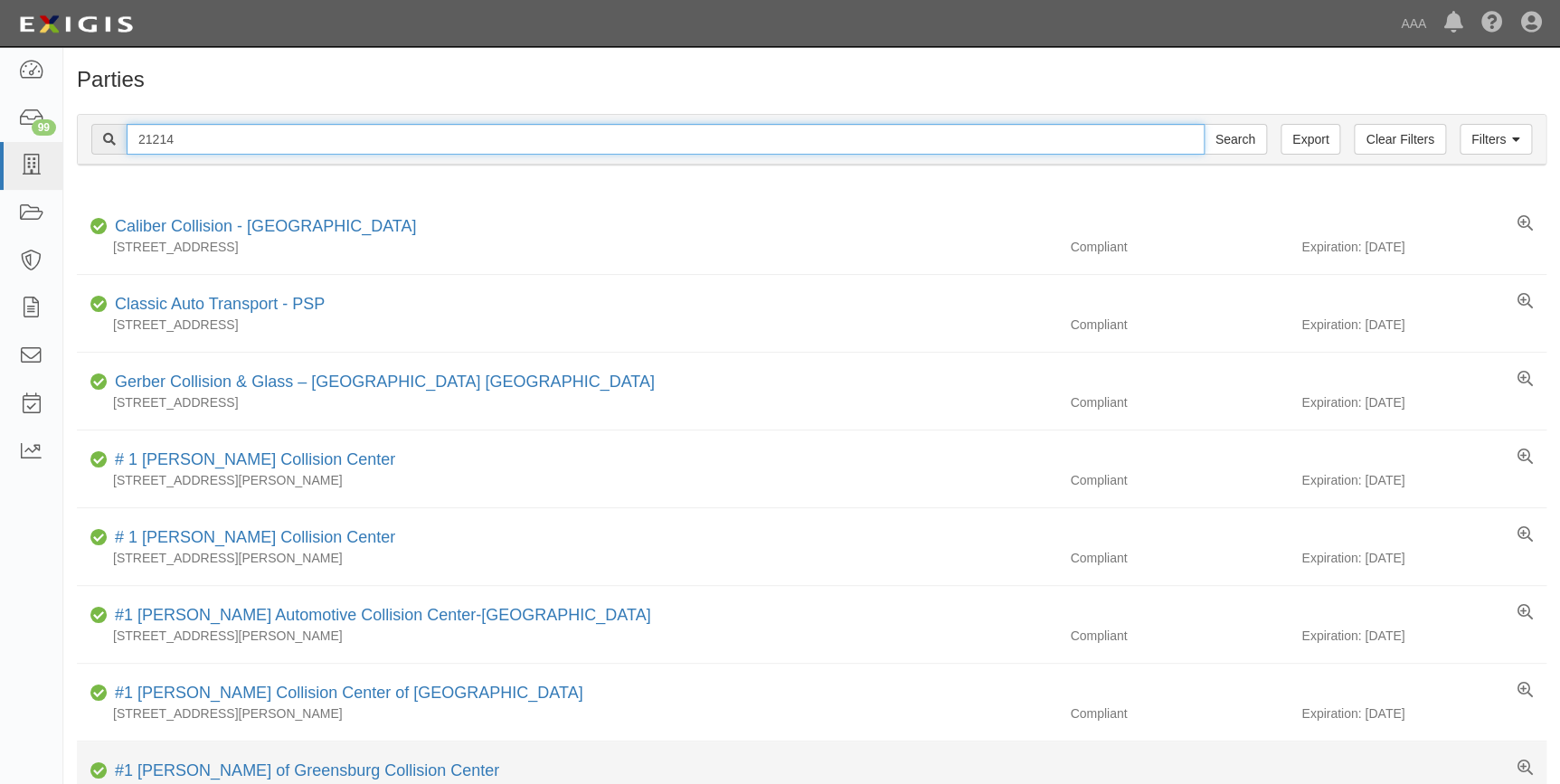
type input "21214"
click at [1203, 123] on input "Search" at bounding box center [1234, 139] width 63 height 31
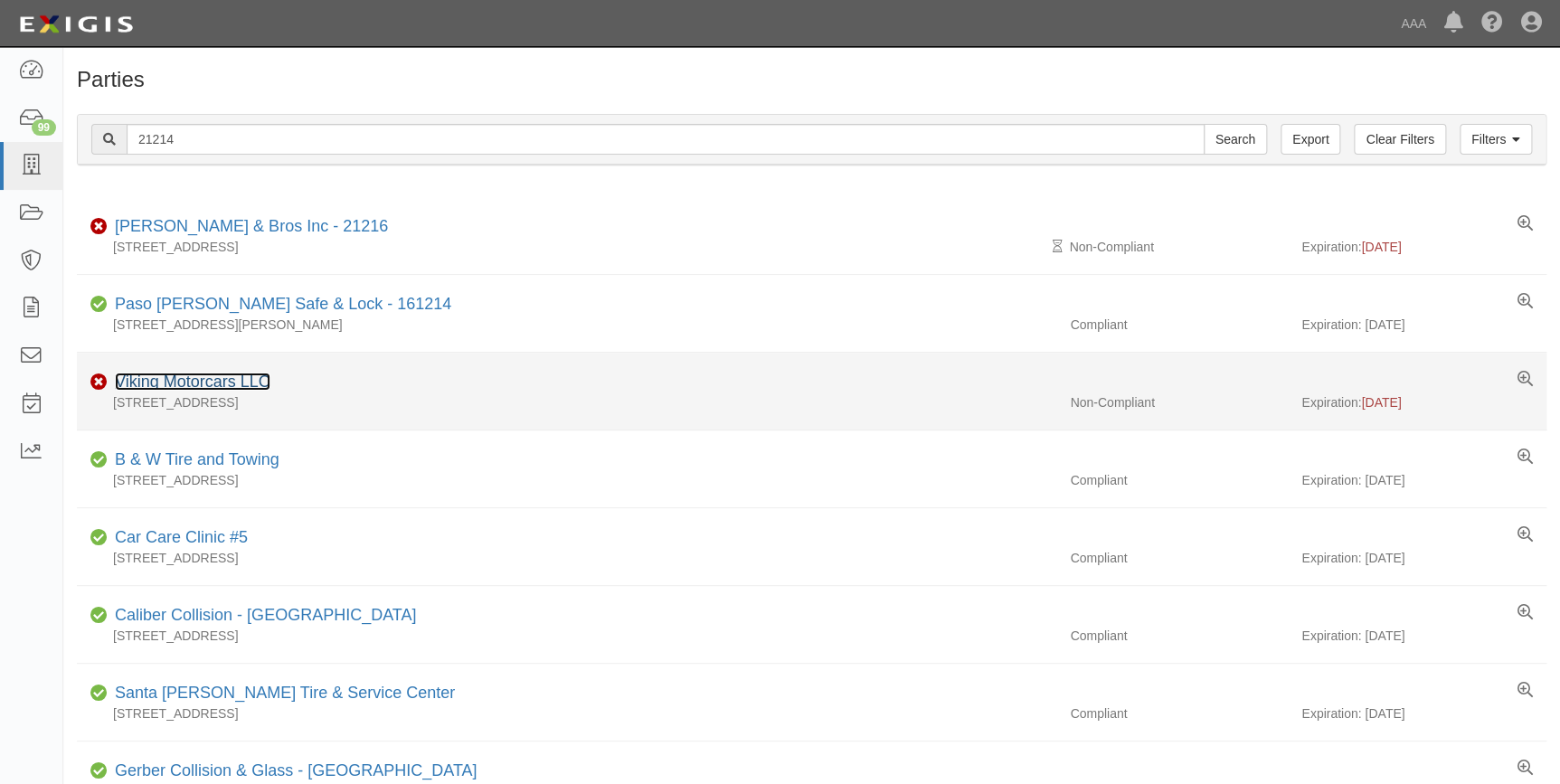
click at [180, 381] on link "Viking Motorcars LLC" at bounding box center [192, 381] width 156 height 18
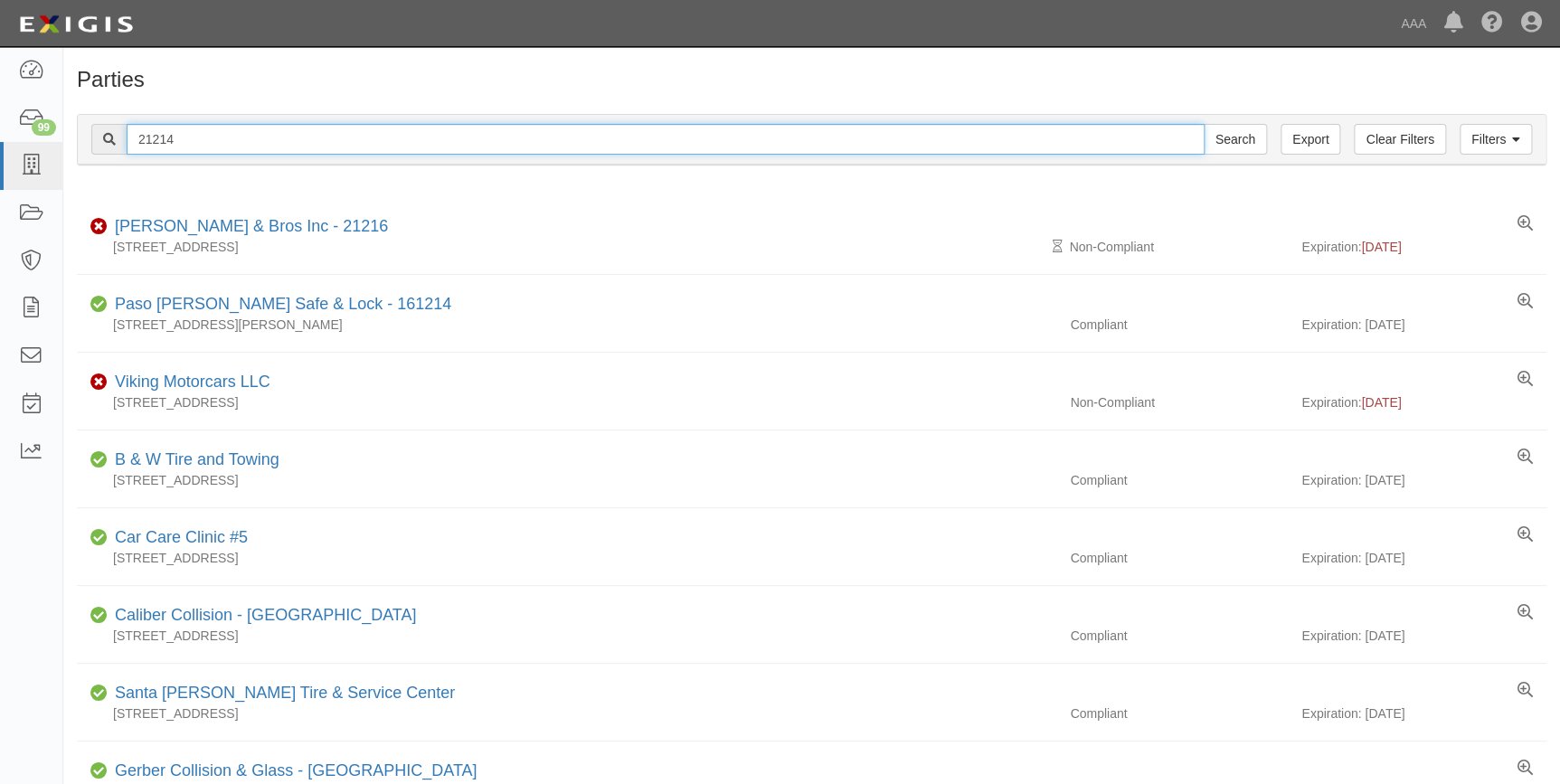
drag, startPoint x: 208, startPoint y: 146, endPoint x: 67, endPoint y: 164, distance: 142.1
click at [67, 164] on div "Filters Clear Filters Export 21214 Search Filters Compliance Status Compliant N…" at bounding box center [812, 142] width 1497 height 84
type input "5100"
click at [1203, 123] on input "Search" at bounding box center [1234, 139] width 63 height 31
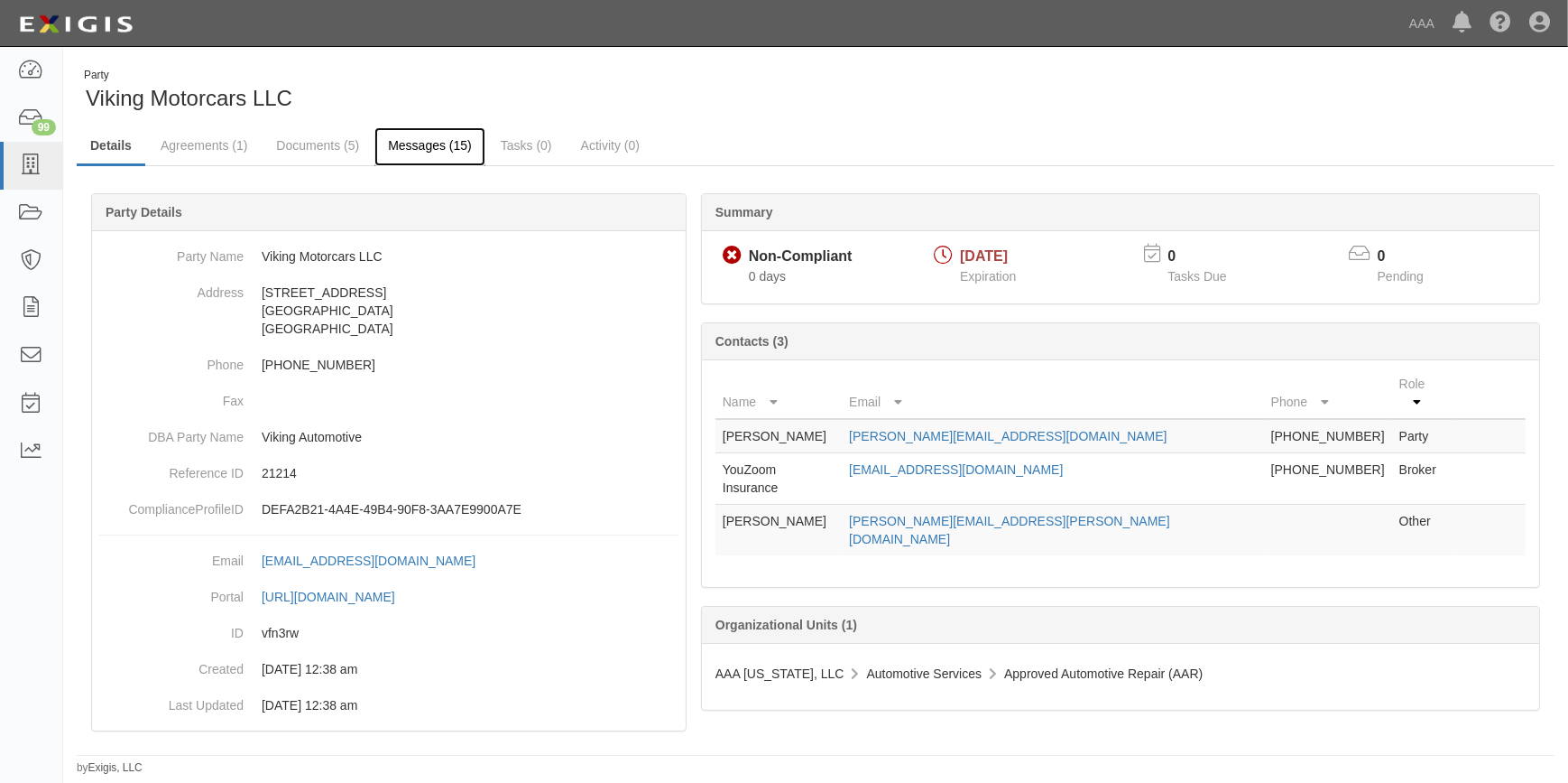
click at [446, 140] on link "Messages (15)" at bounding box center [430, 147] width 111 height 39
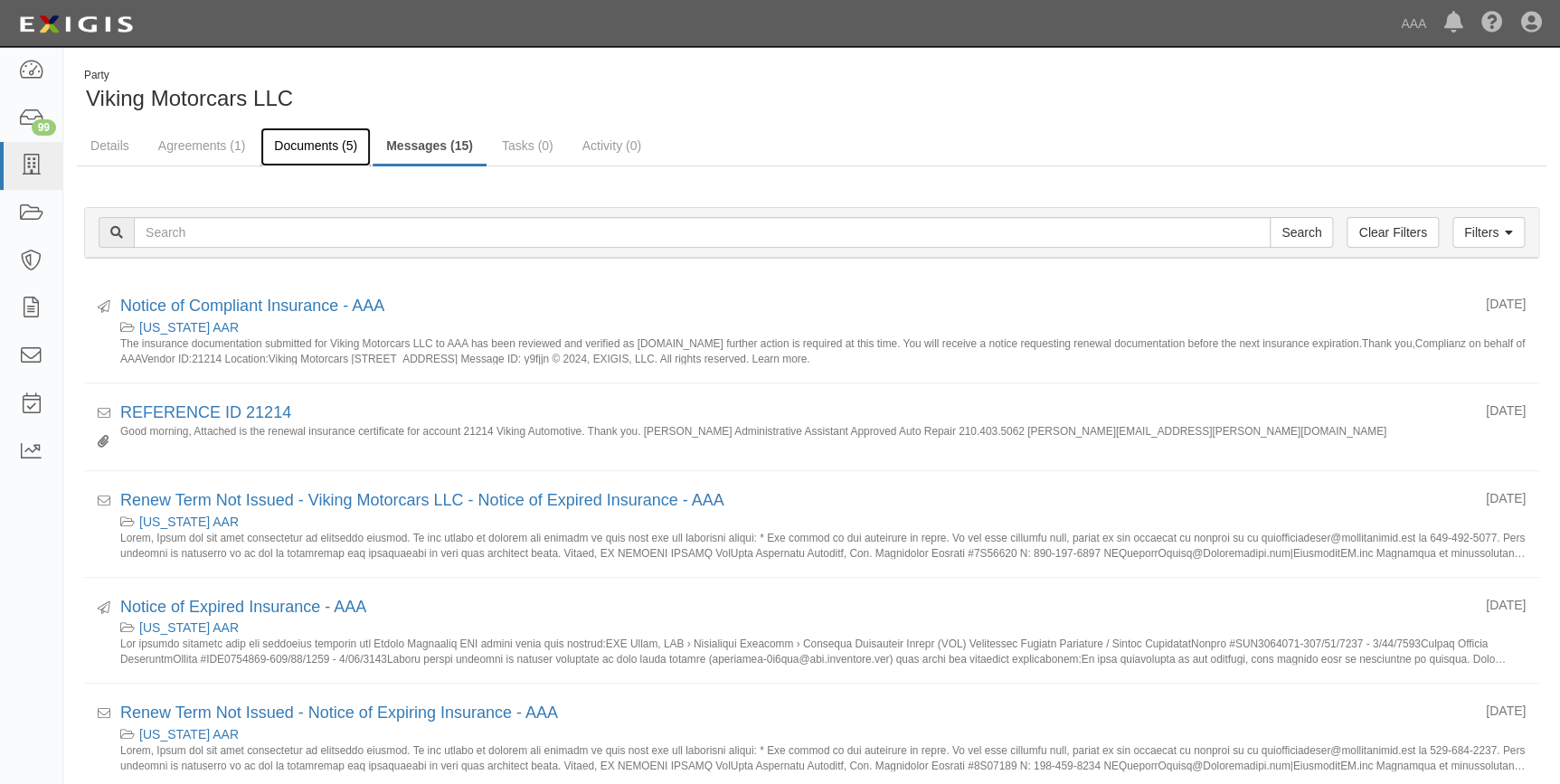
click at [319, 145] on link "Documents (5)" at bounding box center [316, 147] width 111 height 39
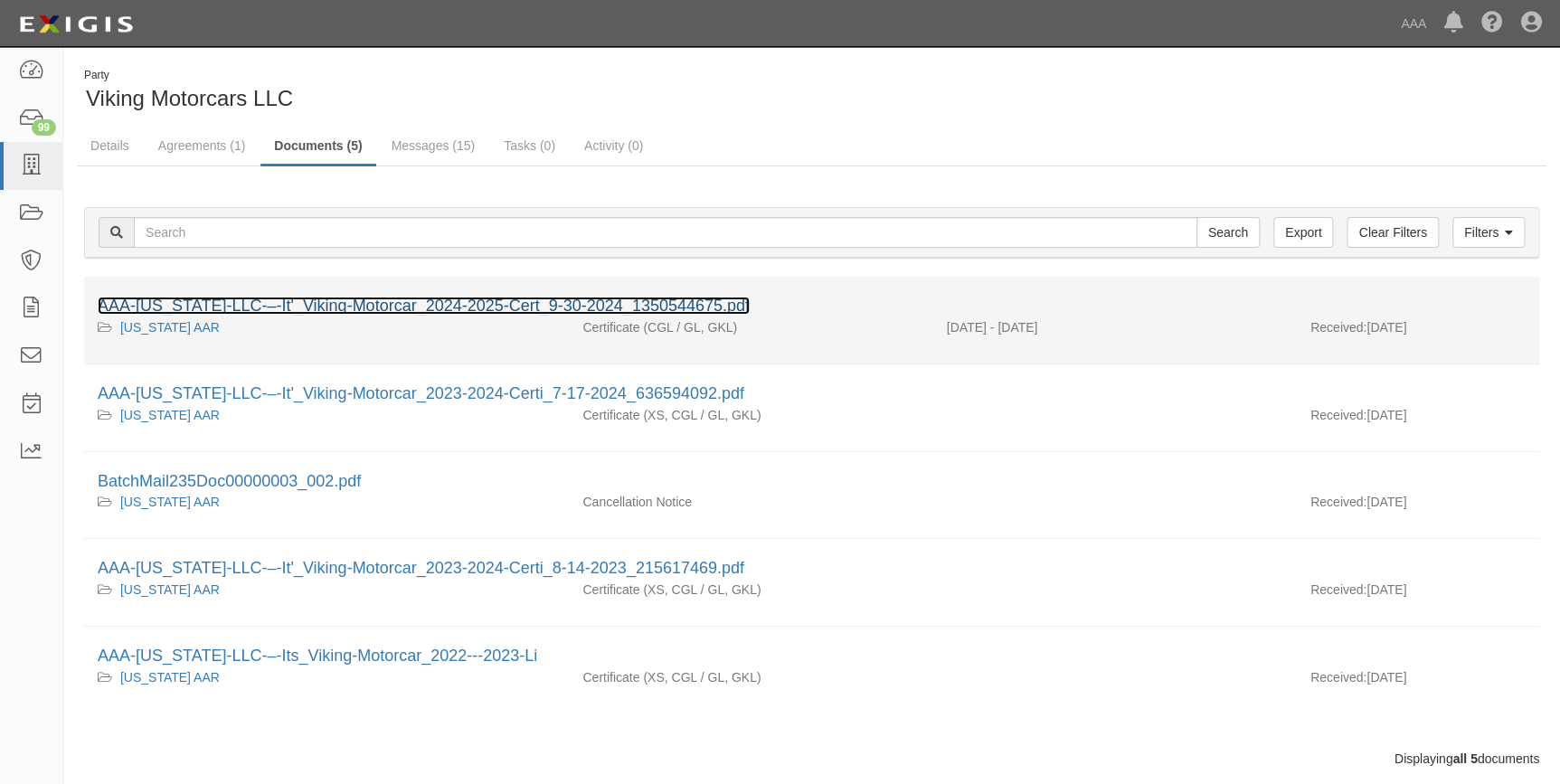
click at [351, 302] on link "AAA-[US_STATE]-LLC-–-It'_Viking-Motorcar_2024-2025-Cert_9-30-2024_1350544675.pdf" at bounding box center [423, 305] width 652 height 18
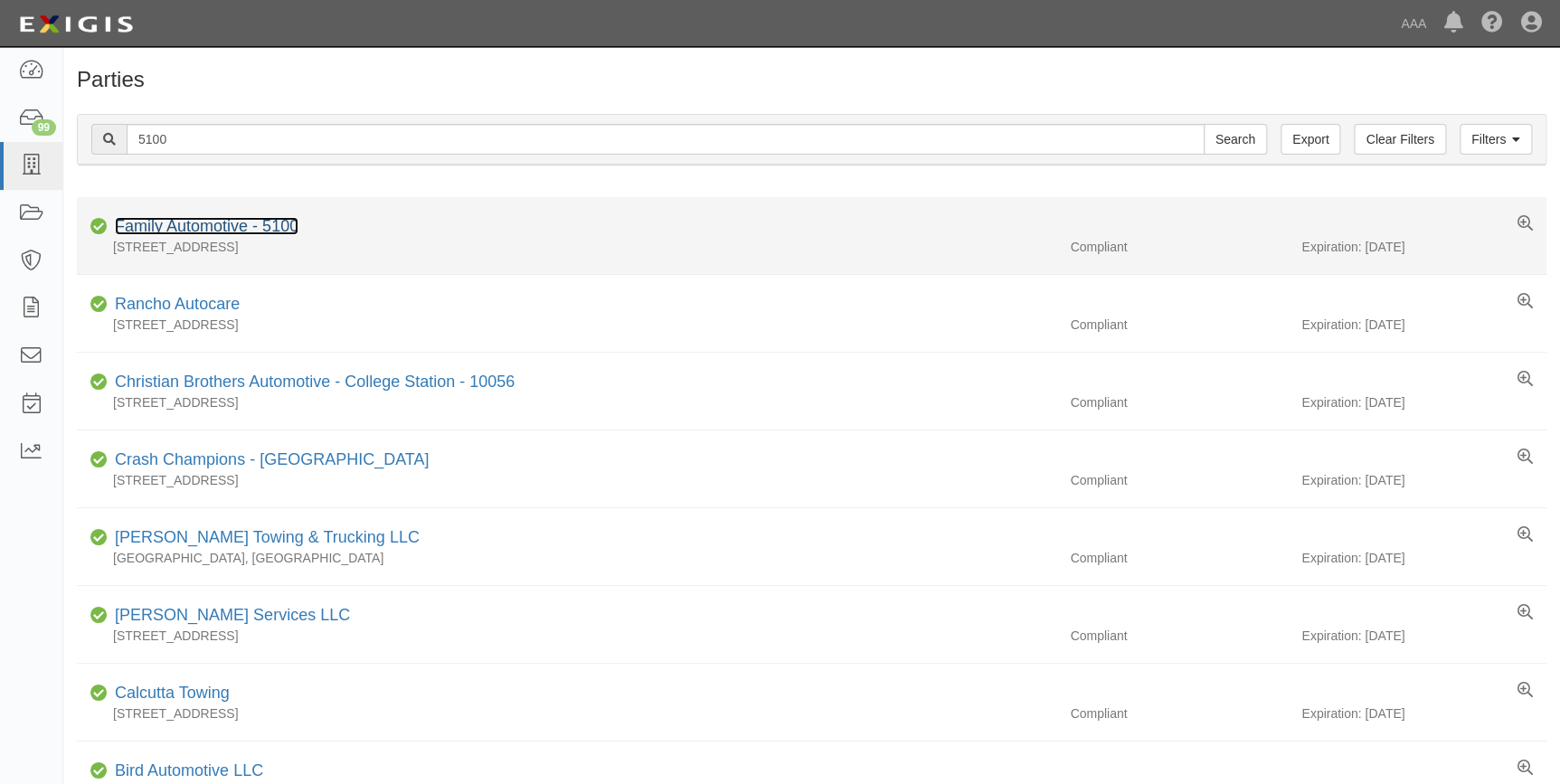
click at [262, 224] on link "Family Automotive - 5100" at bounding box center [206, 225] width 184 height 18
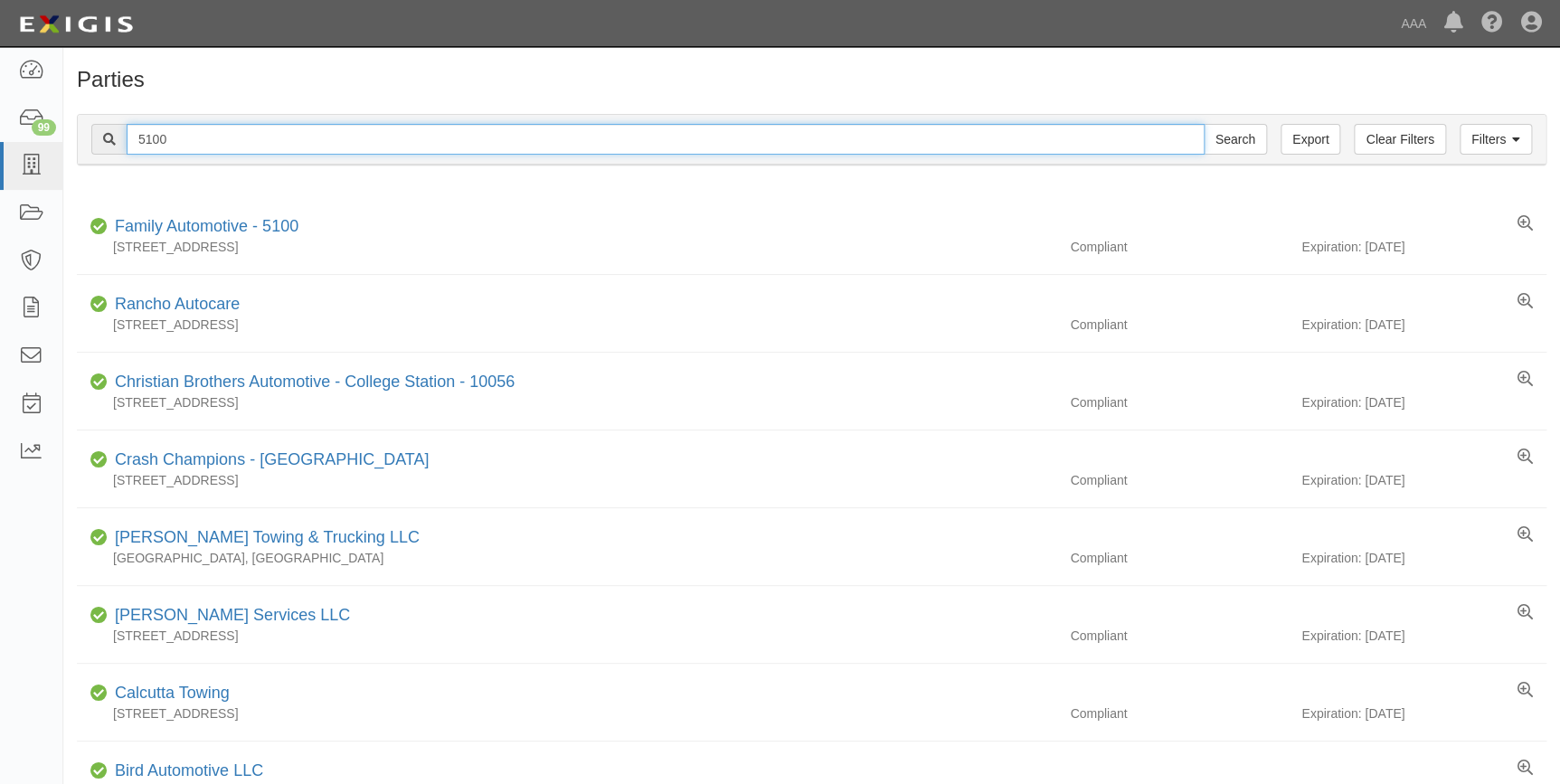
drag, startPoint x: 198, startPoint y: 149, endPoint x: 110, endPoint y: 161, distance: 88.8
click at [110, 161] on div "Filters Clear Filters Export 5100 Search Filters" at bounding box center [812, 139] width 1468 height 50
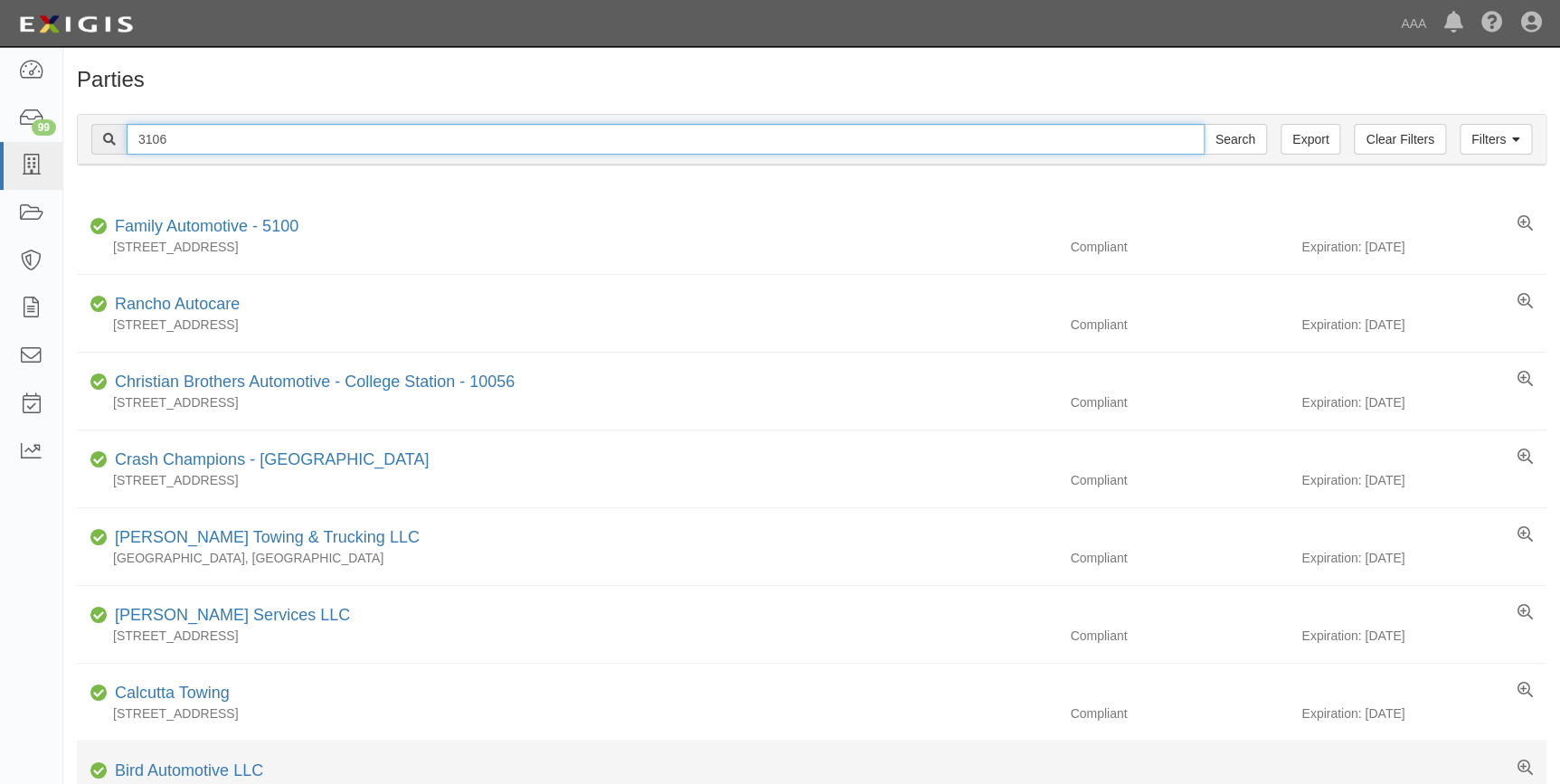
type input "3106"
click at [1203, 123] on input "Search" at bounding box center [1234, 139] width 63 height 31
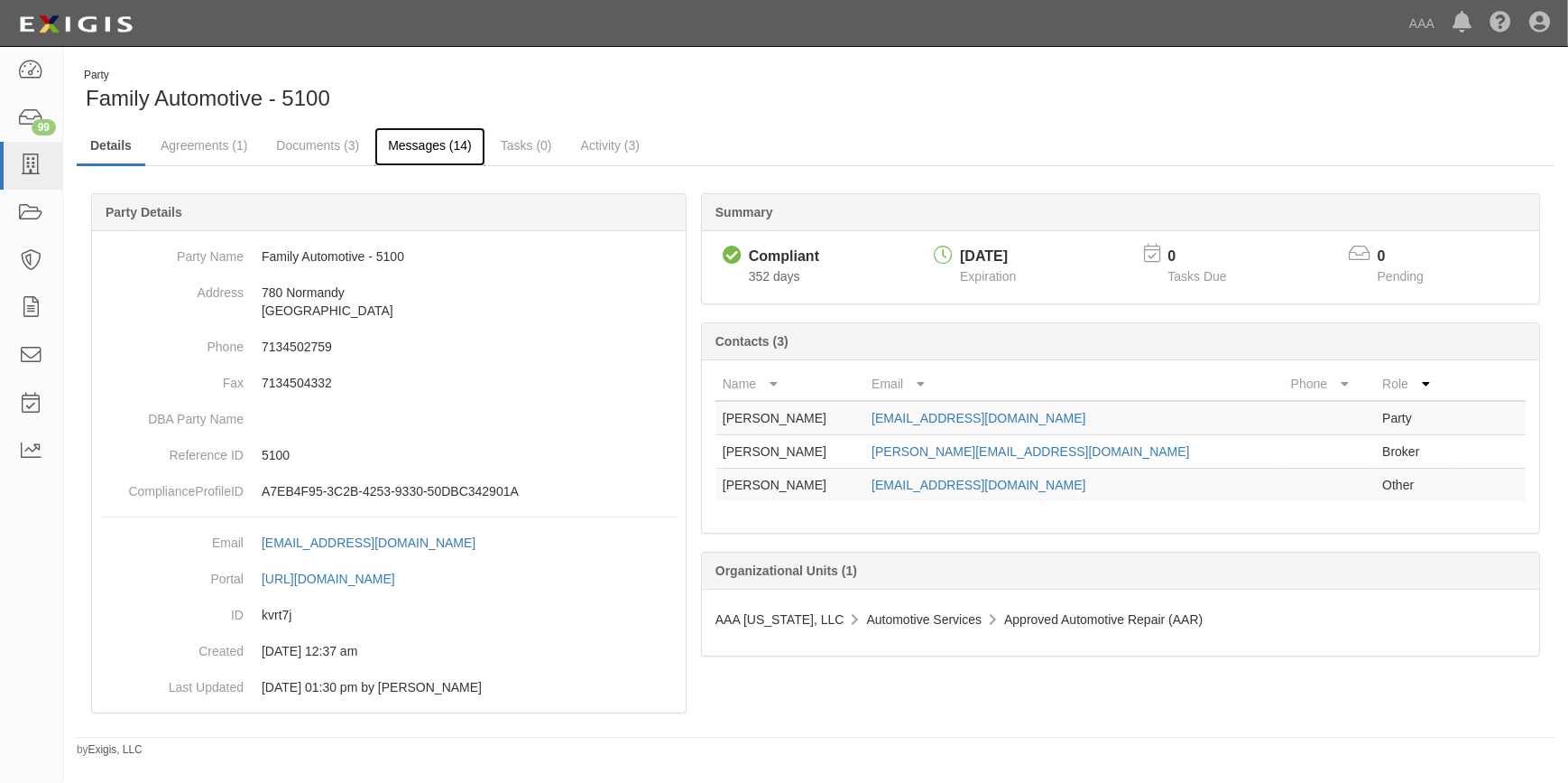
click at [418, 144] on link "Messages (14)" at bounding box center [430, 147] width 111 height 39
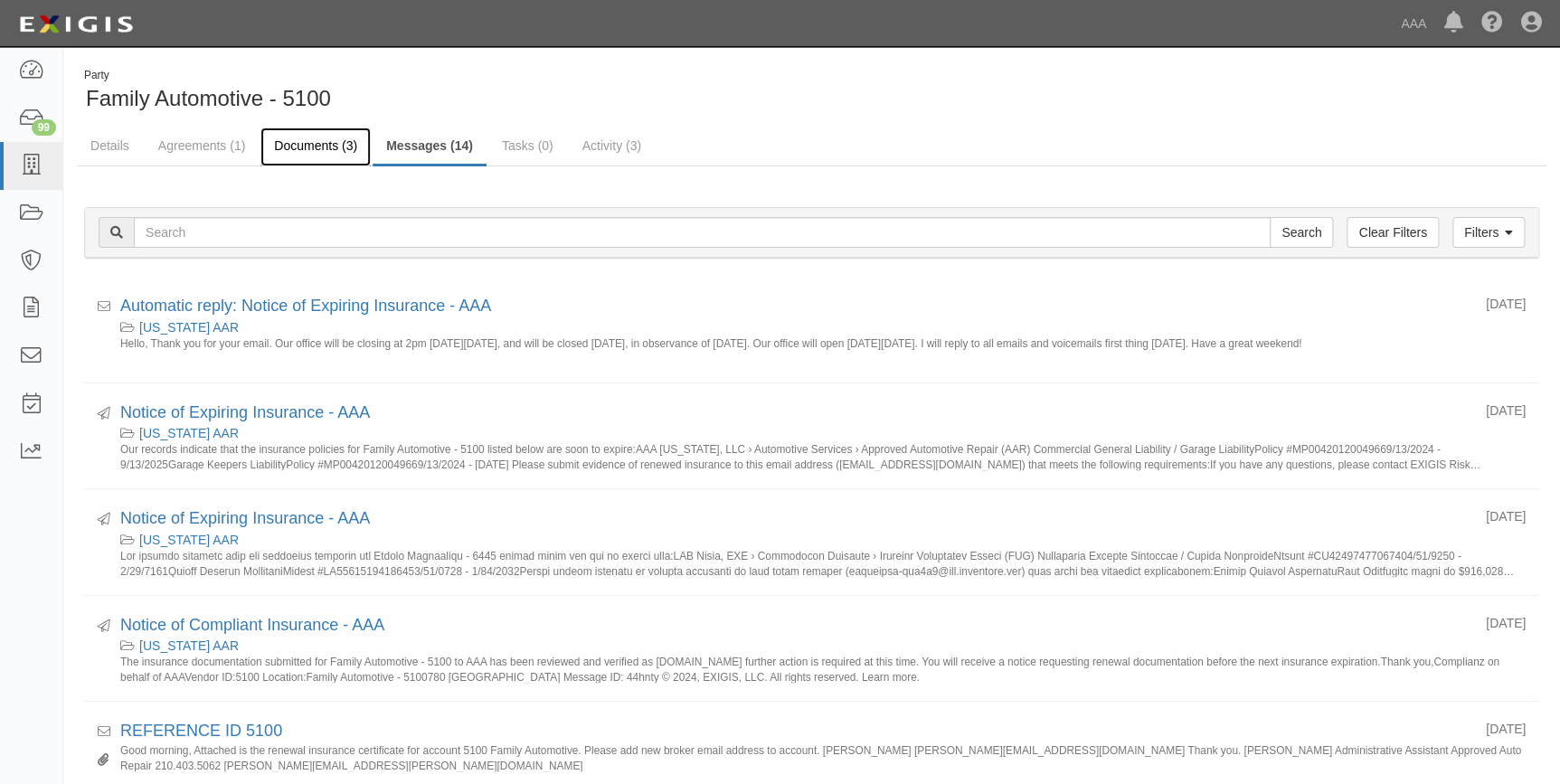
click at [305, 146] on link "Documents (3)" at bounding box center [316, 147] width 111 height 39
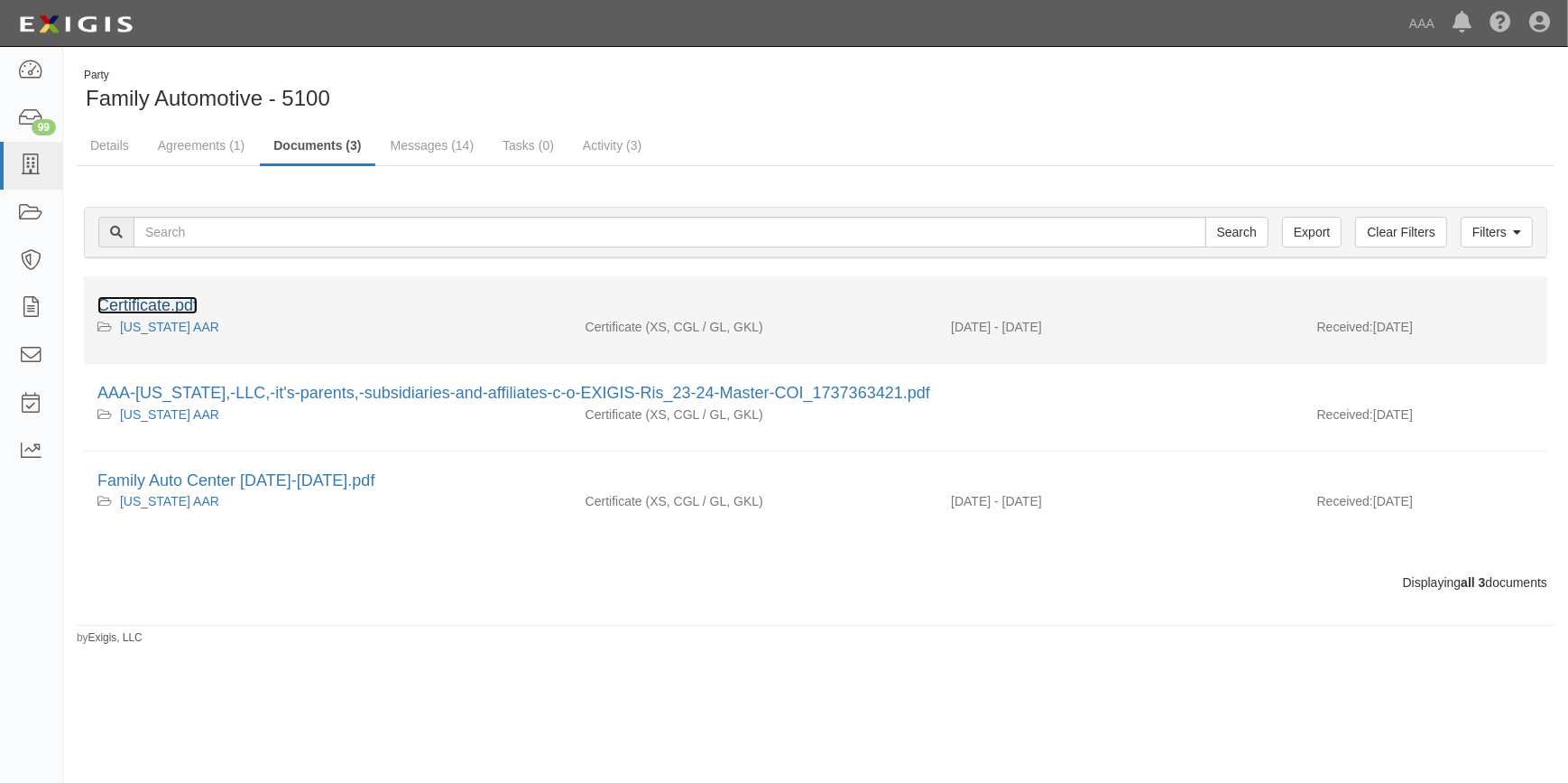
click at [176, 306] on link "Certificate.pdf" at bounding box center [146, 305] width 100 height 18
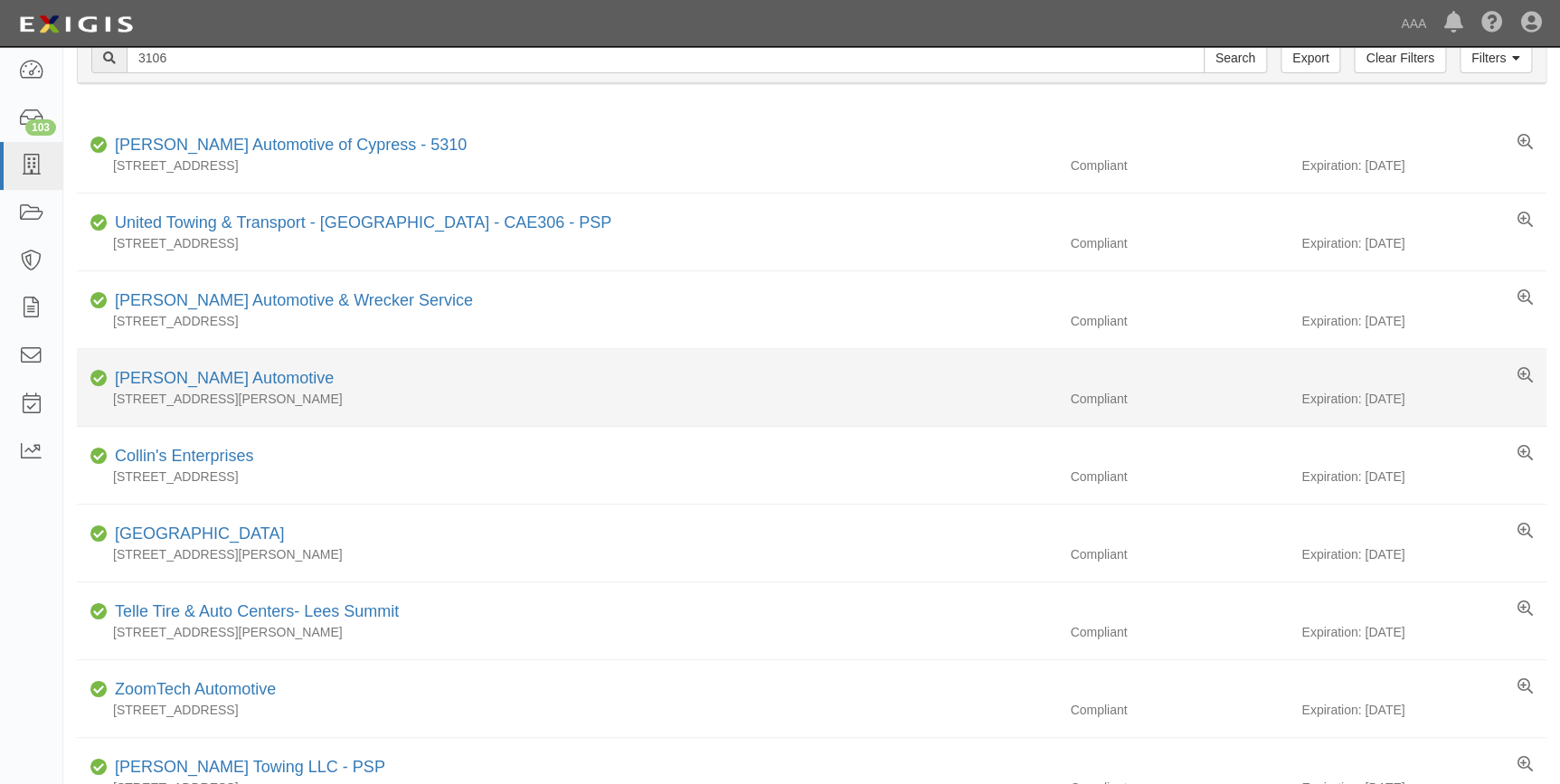
scroll to position [163, 0]
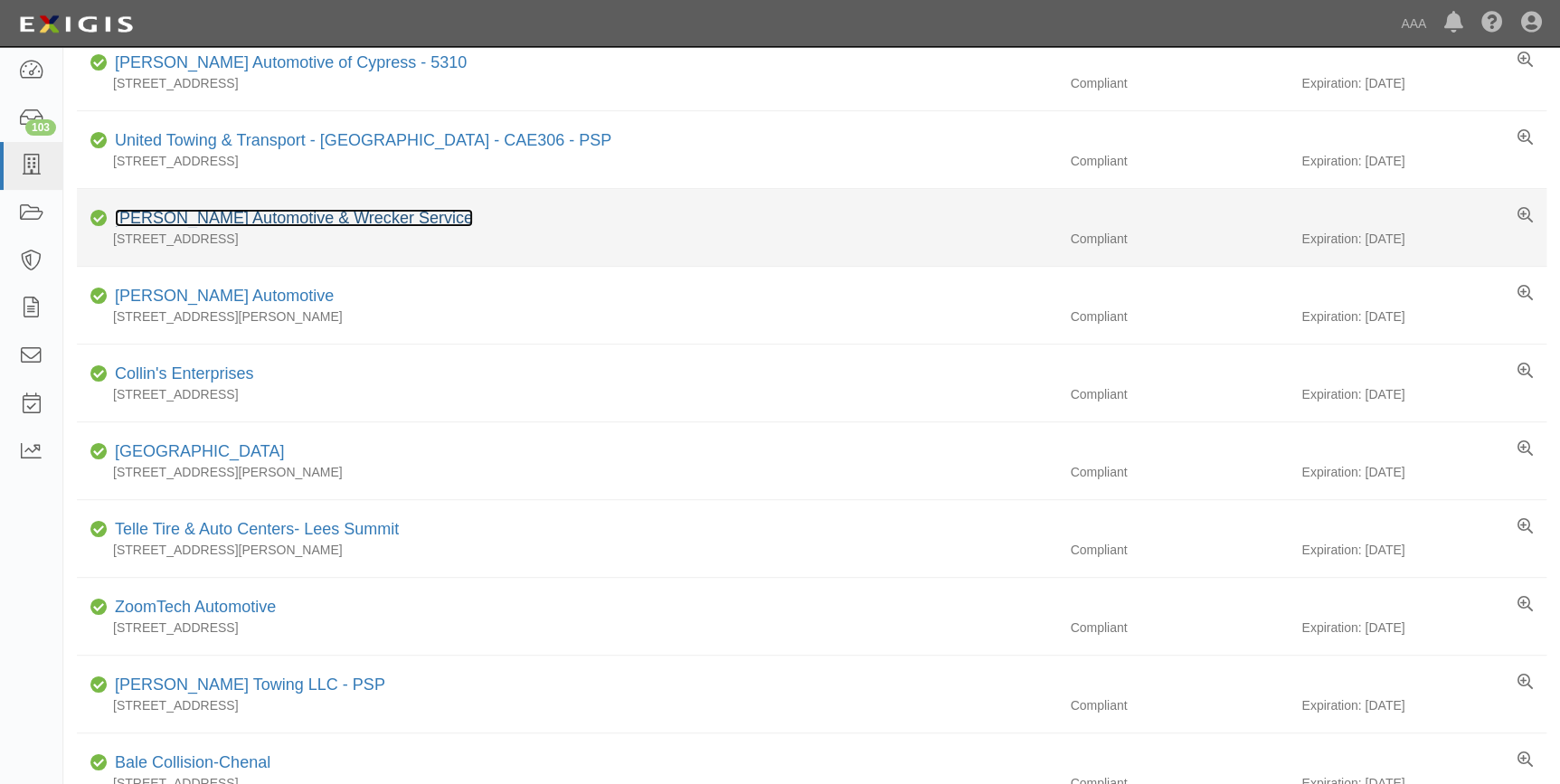
click at [215, 214] on link "Barry's Automotive & Wrecker Service" at bounding box center [294, 218] width 358 height 18
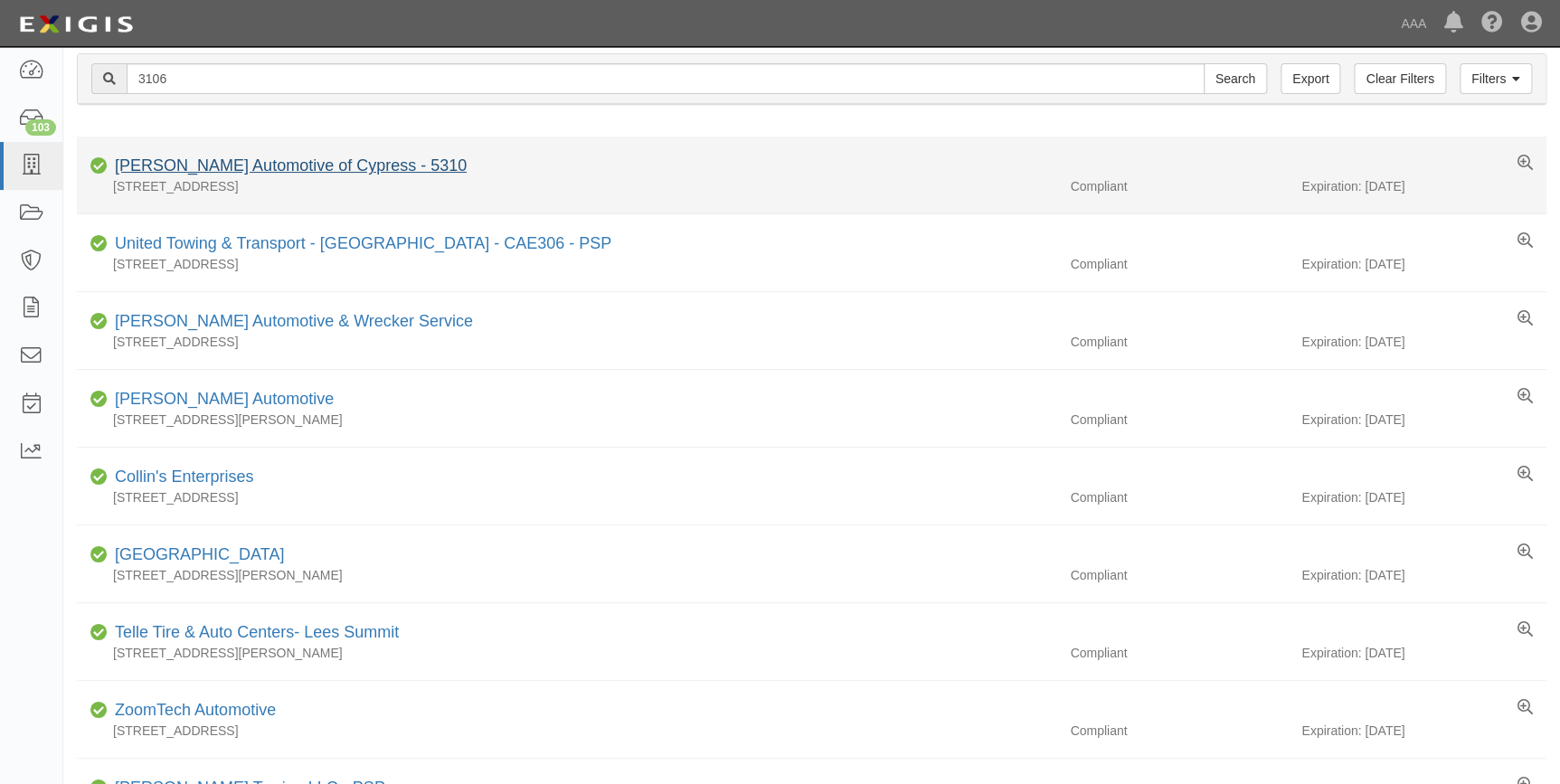
scroll to position [0, 0]
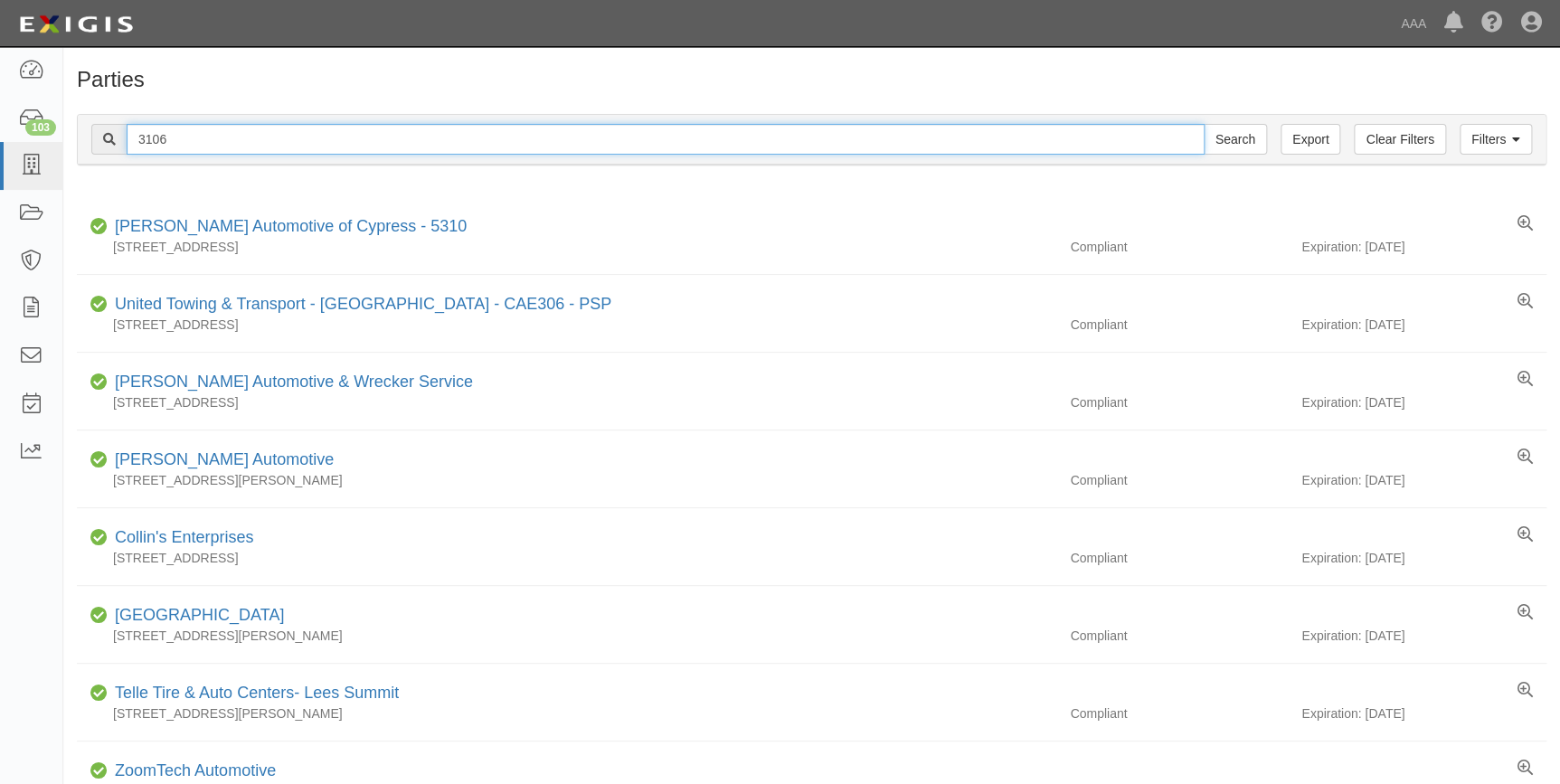
drag, startPoint x: 245, startPoint y: 135, endPoint x: 116, endPoint y: 154, distance: 130.4
click at [116, 154] on div "Filters Clear Filters Export 3106 Search Filters" at bounding box center [812, 139] width 1468 height 50
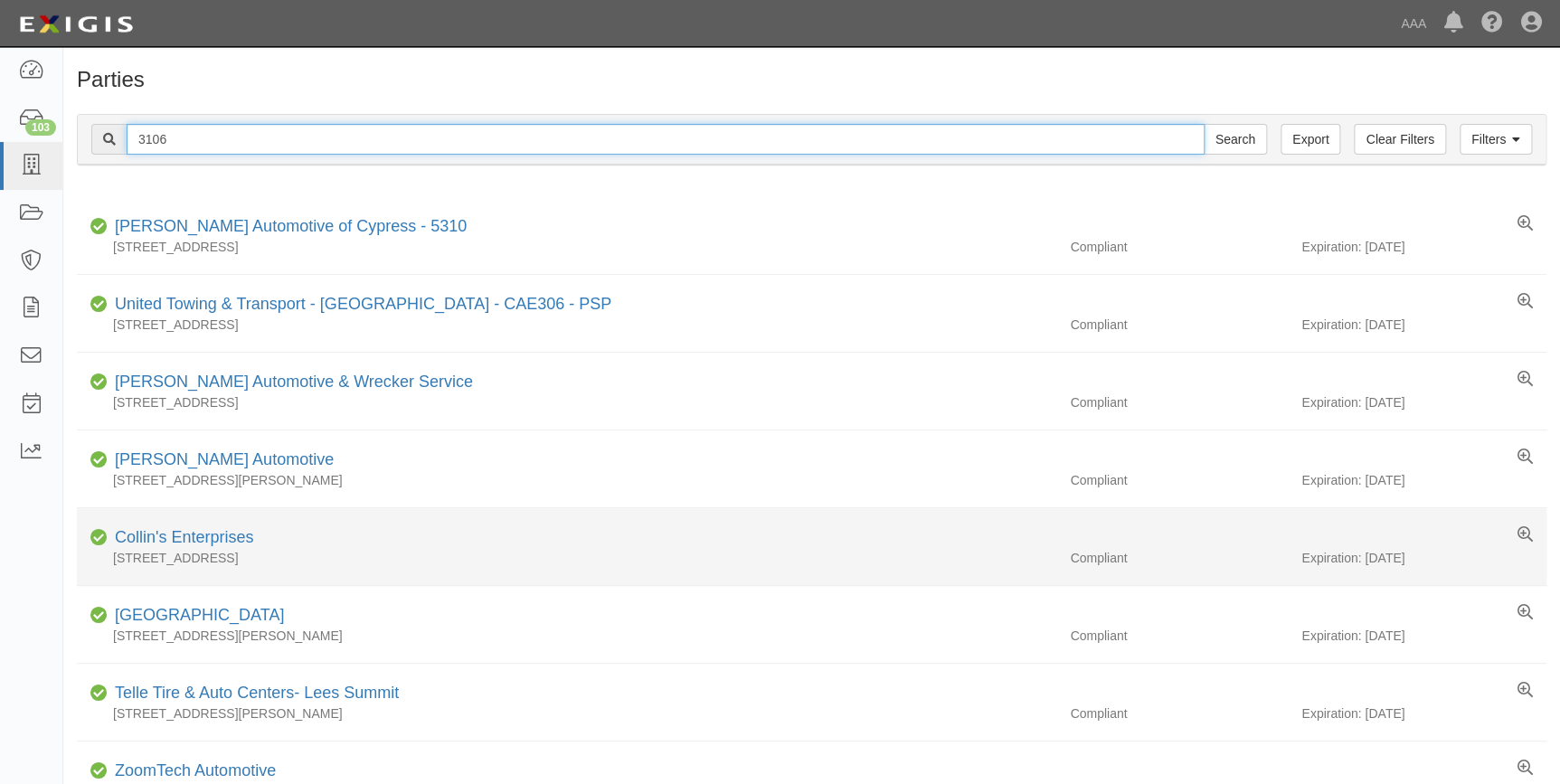
type input "0"
type input "7054"
click at [1203, 123] on input "Search" at bounding box center [1234, 139] width 63 height 31
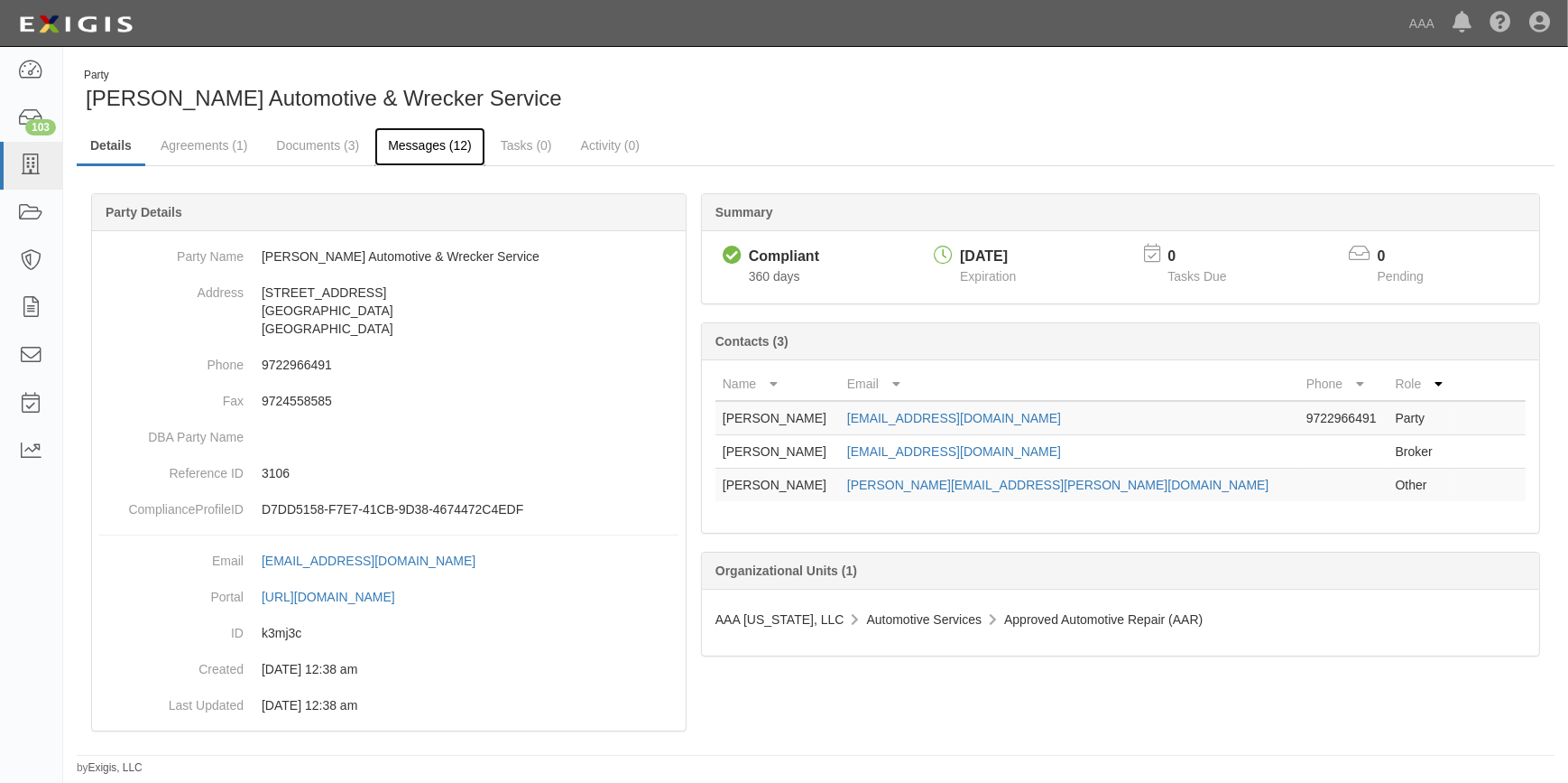
click at [414, 141] on link "Messages (12)" at bounding box center [430, 147] width 111 height 39
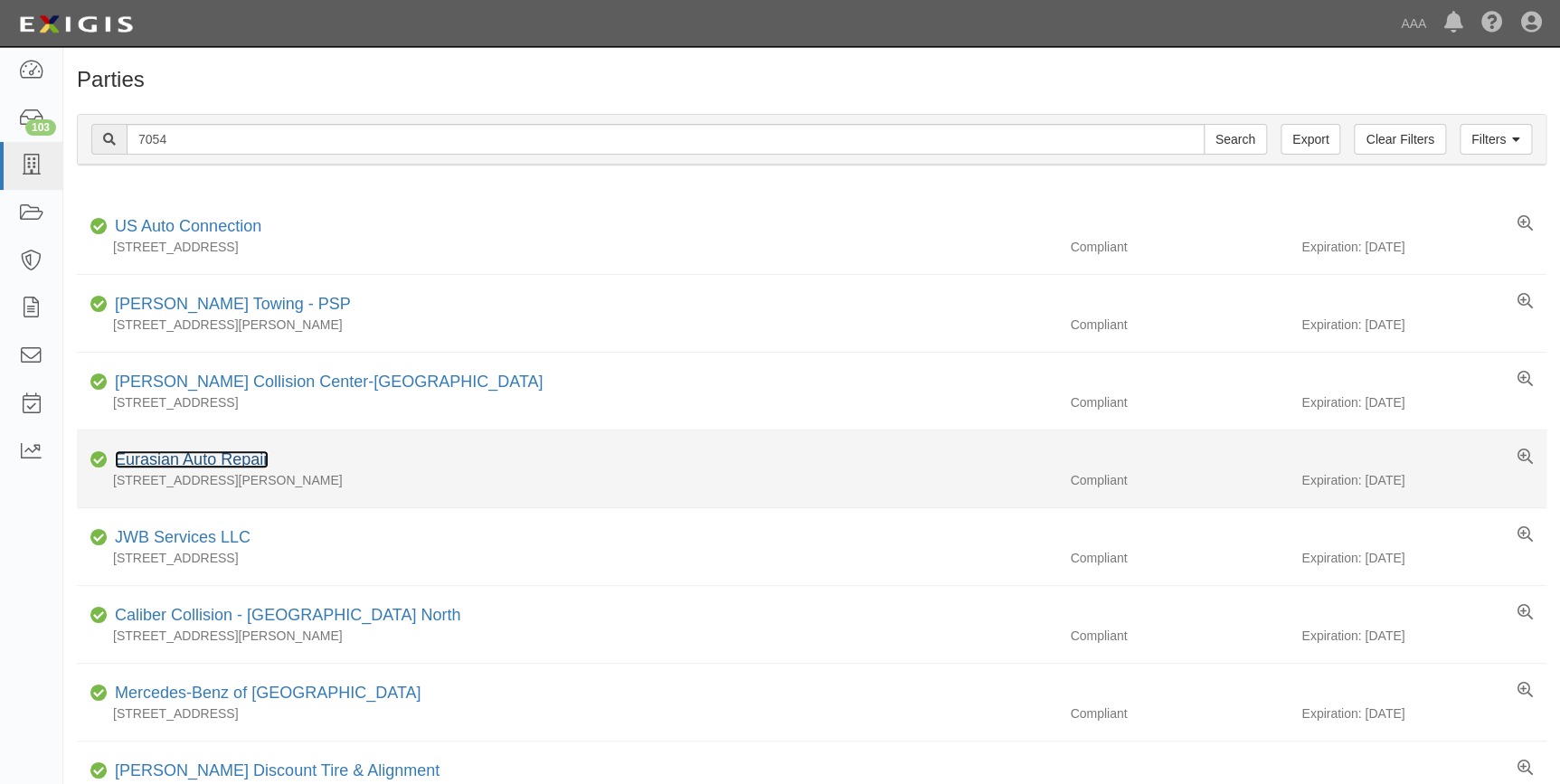
click at [198, 461] on link "Eurasian Auto Repair" at bounding box center [191, 459] width 154 height 18
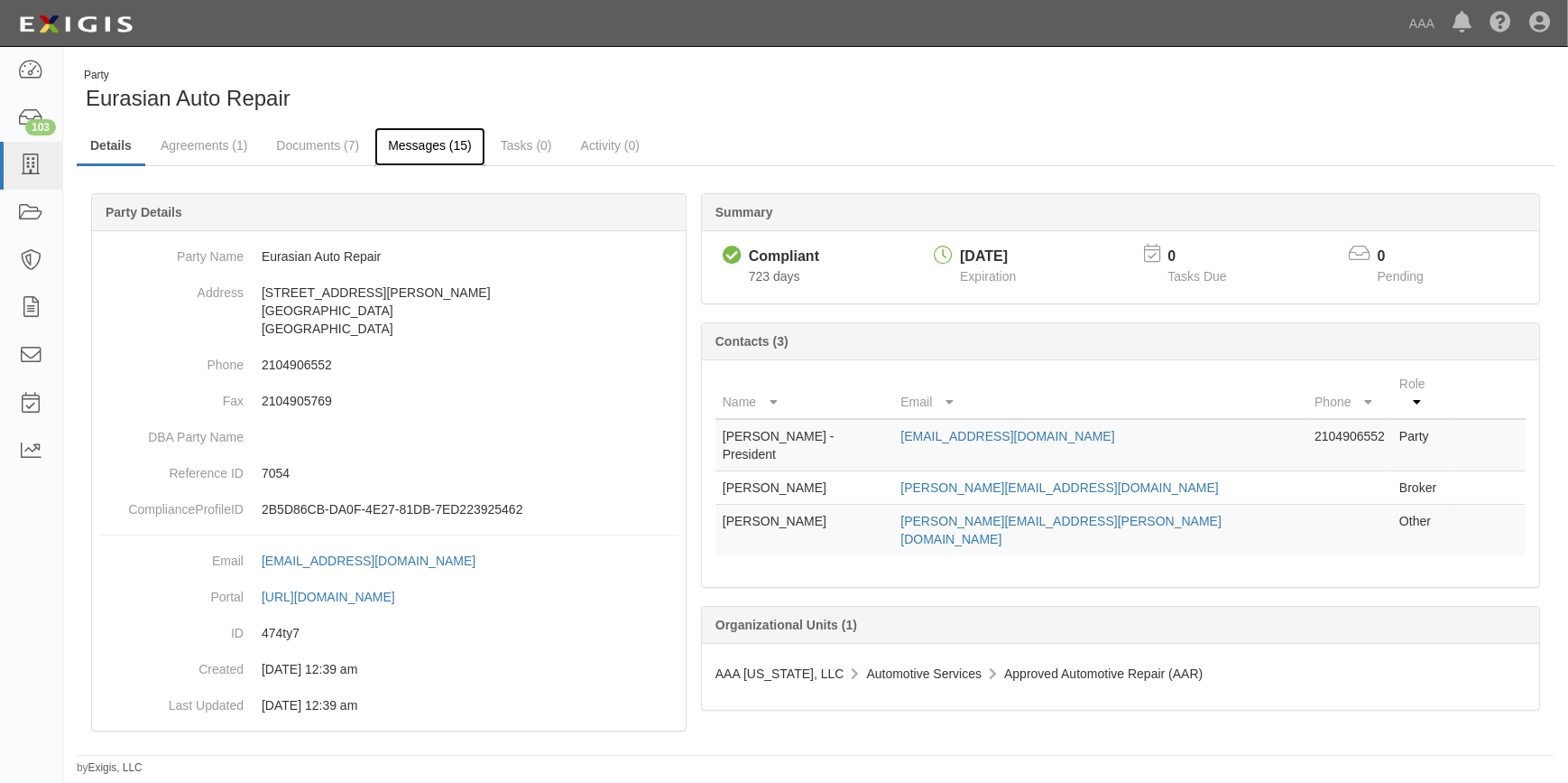
click at [434, 144] on link "Messages (15)" at bounding box center [430, 147] width 111 height 39
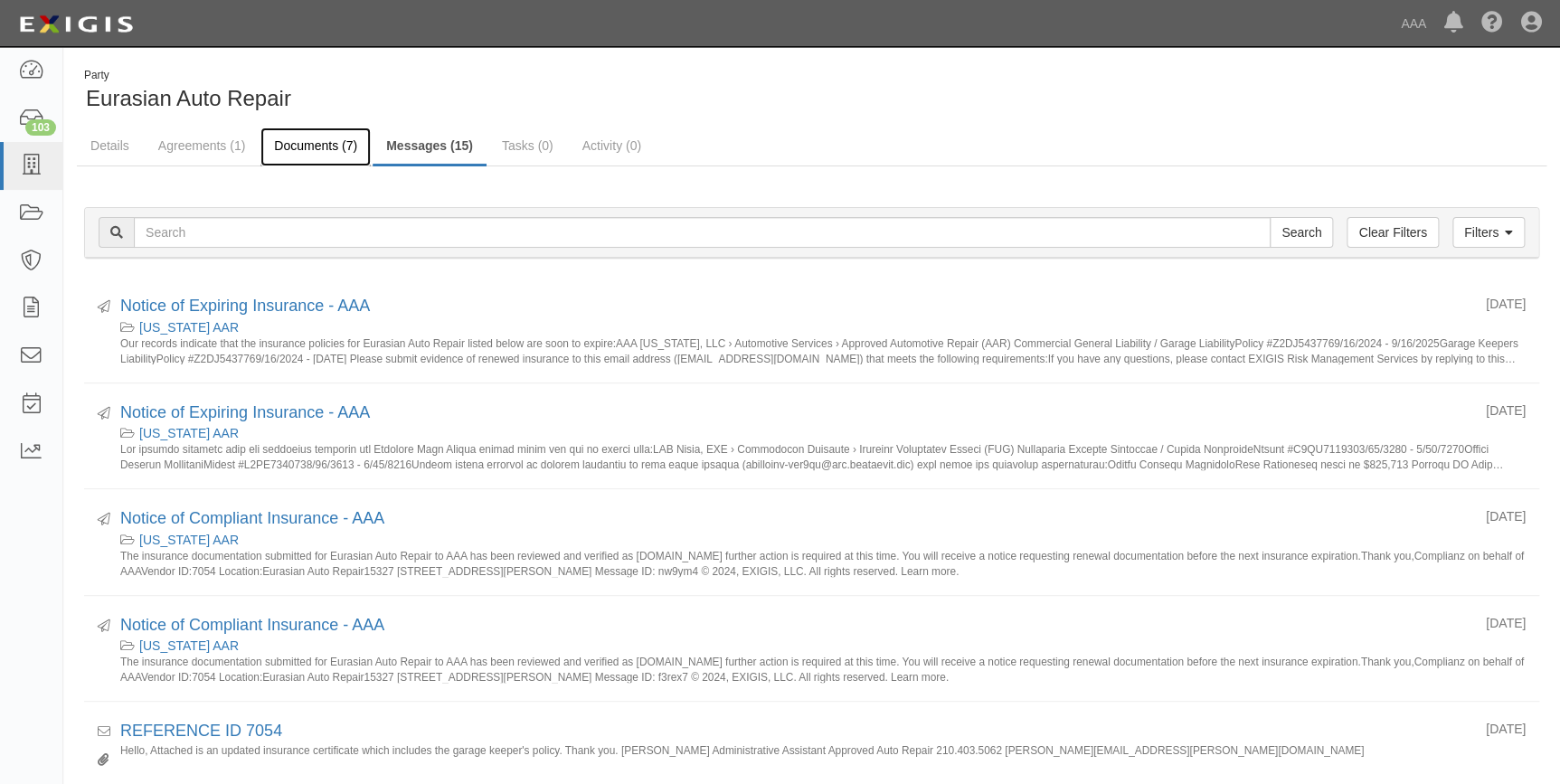
click at [303, 153] on link "Documents (7)" at bounding box center [316, 147] width 111 height 39
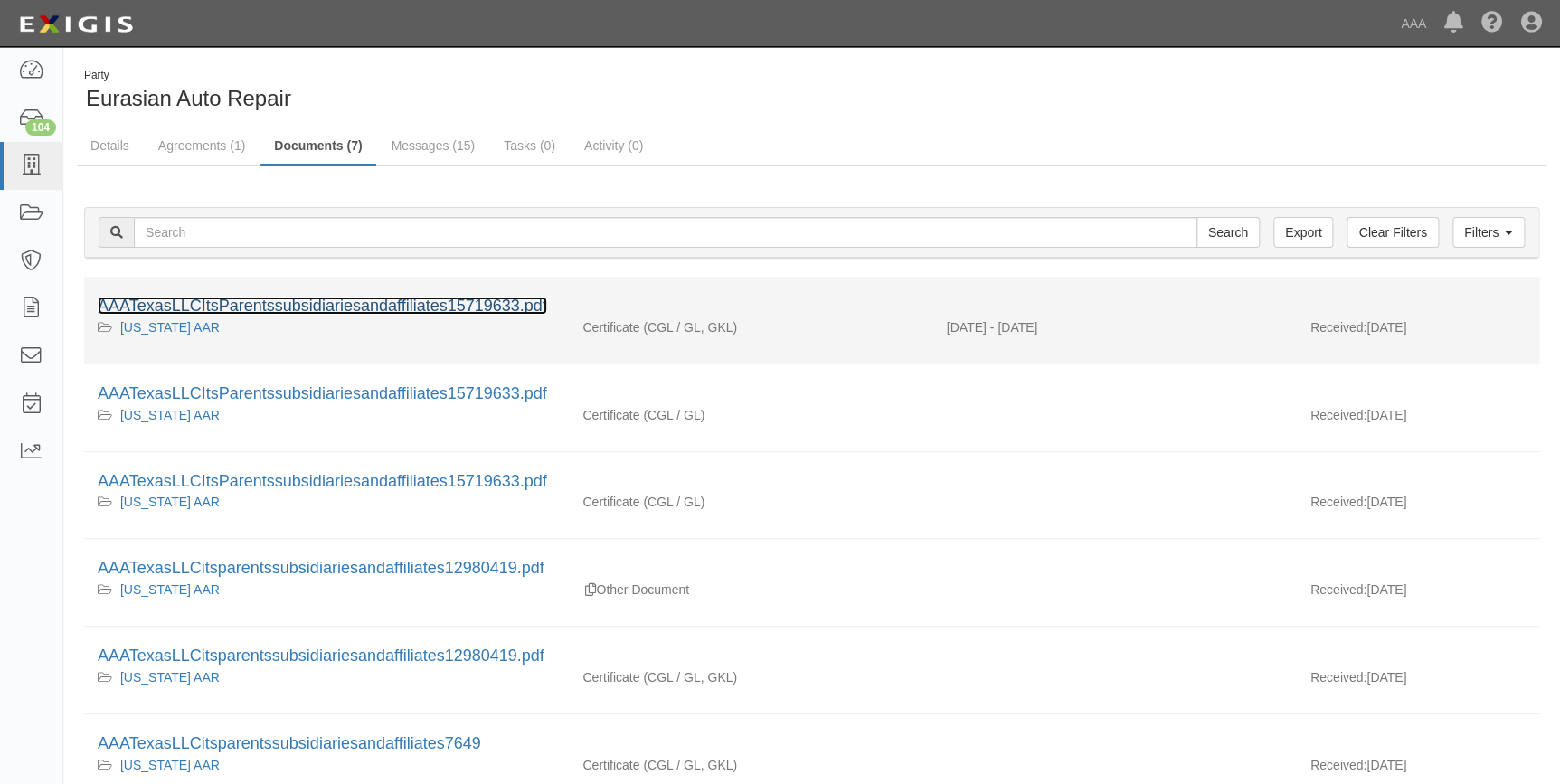
click at [290, 301] on link "AAATexasLLCItsParentssubsidiariesandaffiliates15719633.pdf" at bounding box center [322, 305] width 449 height 18
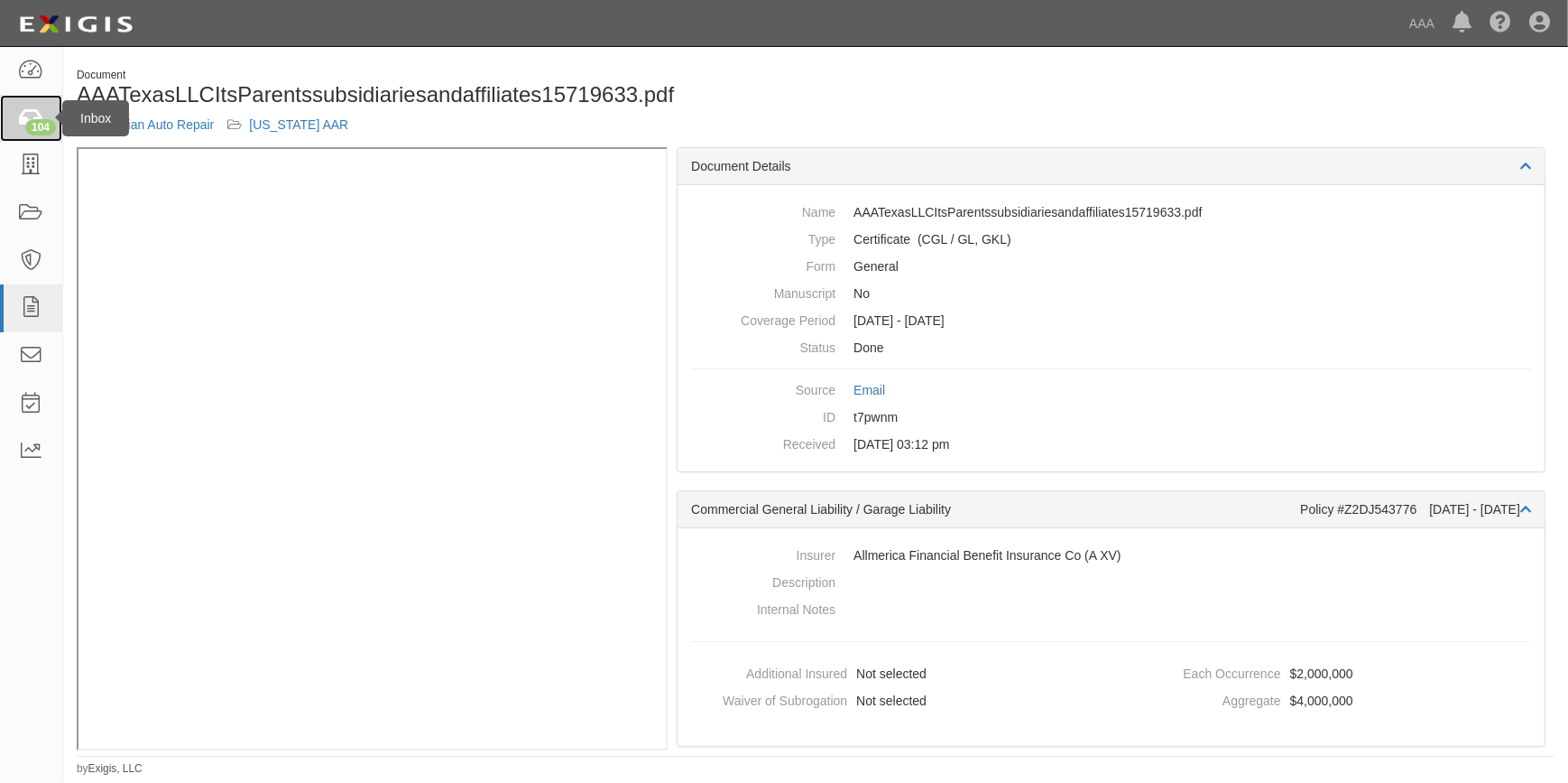
click at [41, 124] on div "104" at bounding box center [41, 127] width 31 height 16
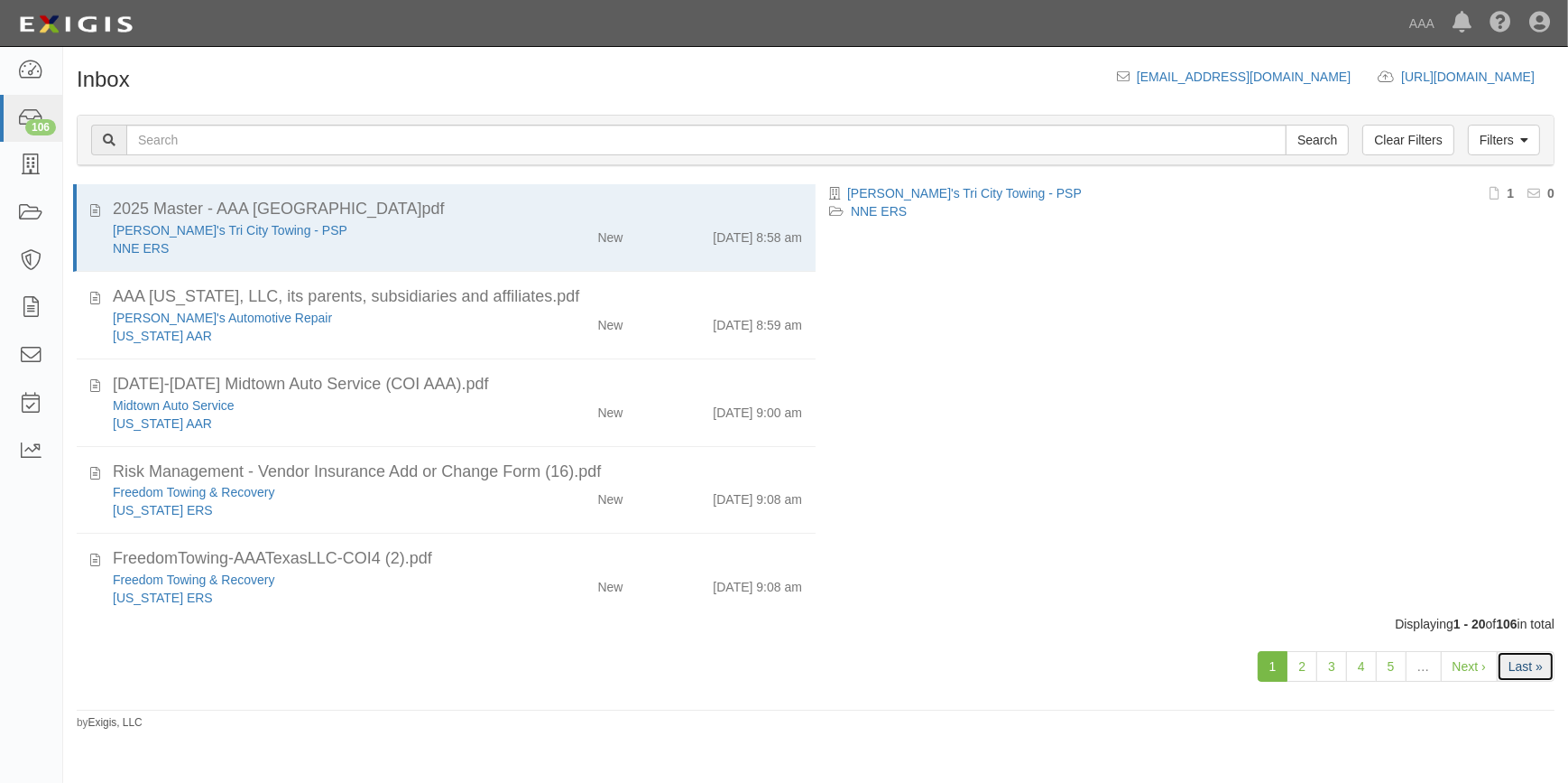
click at [1523, 670] on link "Last »" at bounding box center [1526, 667] width 58 height 31
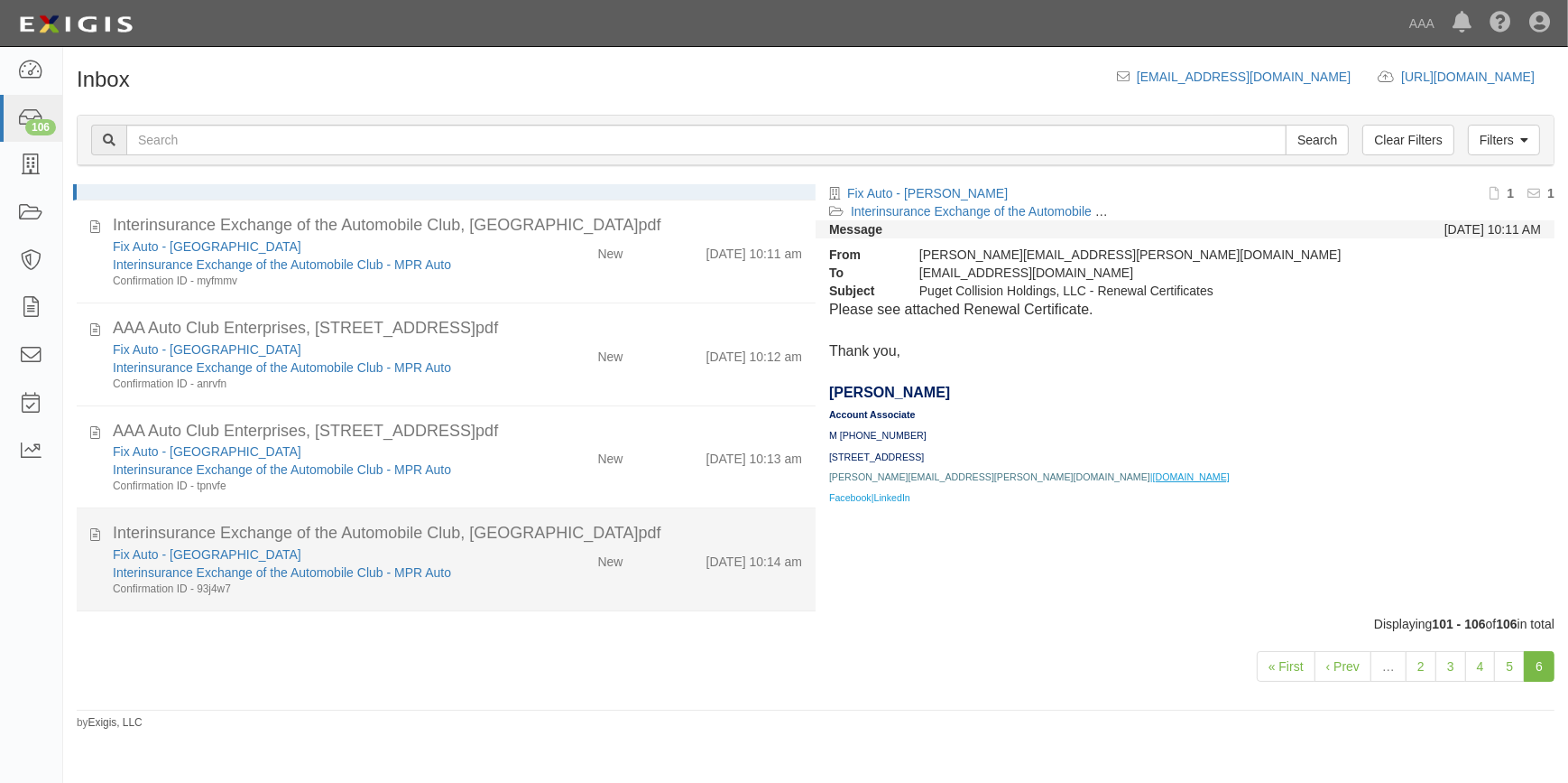
scroll to position [192, 0]
